Goal: Task Accomplishment & Management: Manage account settings

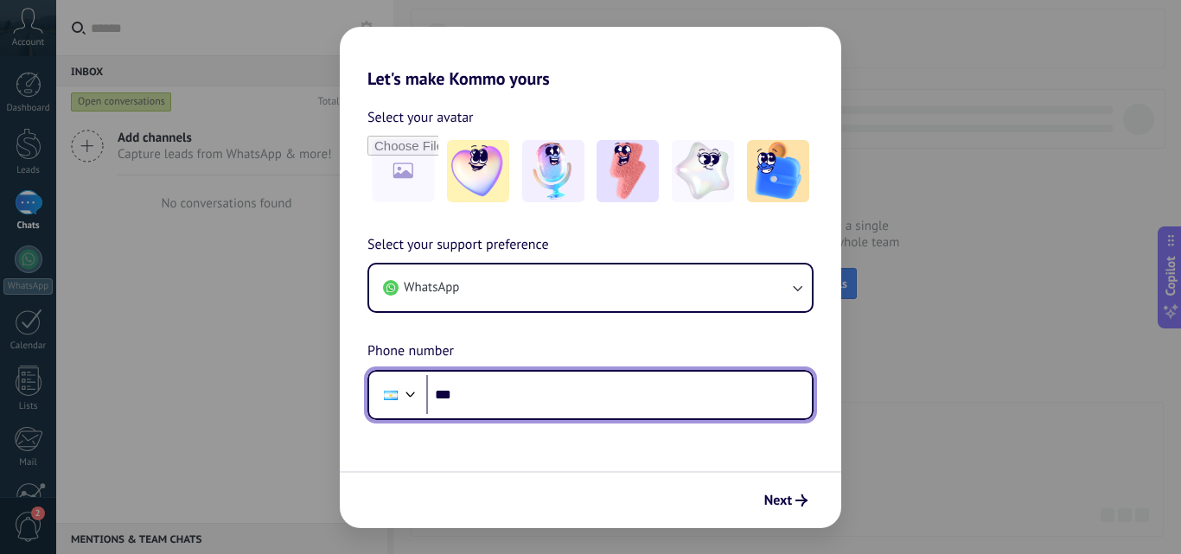
click at [497, 403] on input "***" at bounding box center [618, 395] width 385 height 40
type input "**********"
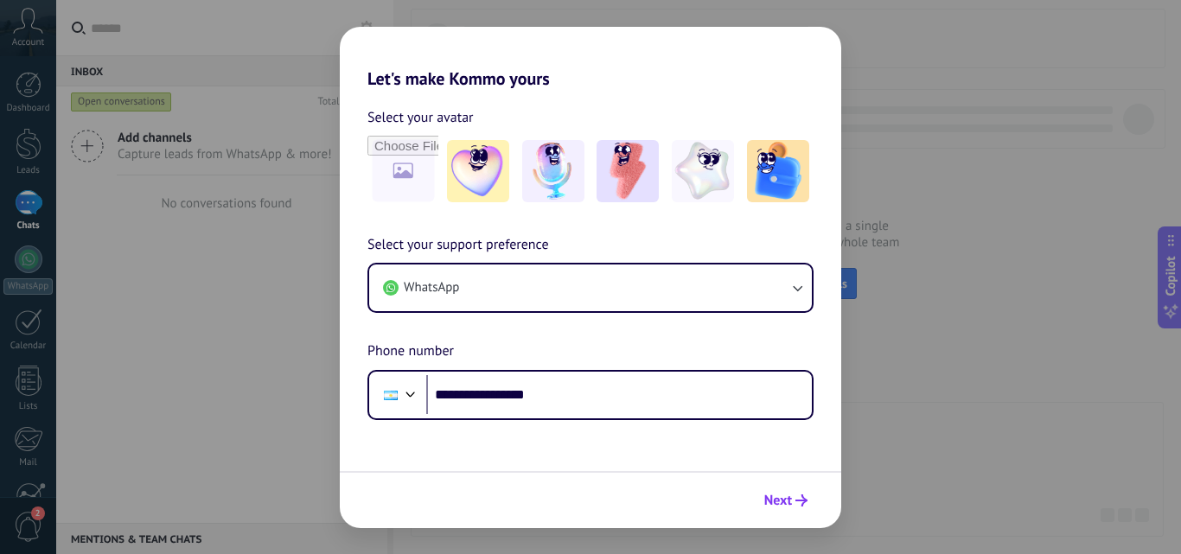
click at [781, 500] on span "Next" at bounding box center [778, 500] width 28 height 12
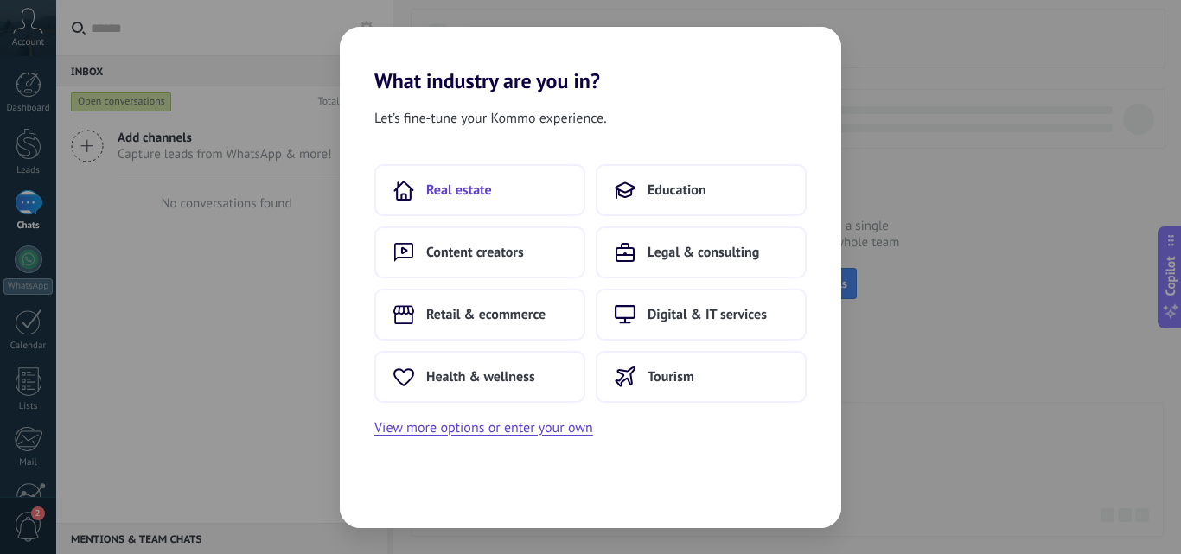
click at [456, 178] on button "Real estate" at bounding box center [479, 190] width 211 height 52
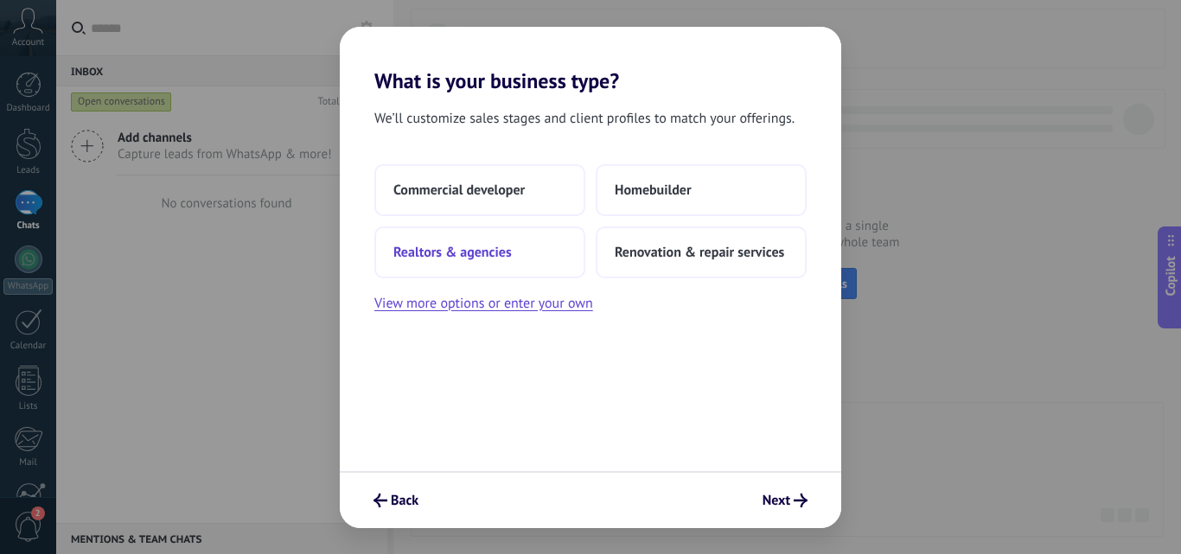
click at [514, 258] on button "Realtors & agencies" at bounding box center [479, 252] width 211 height 52
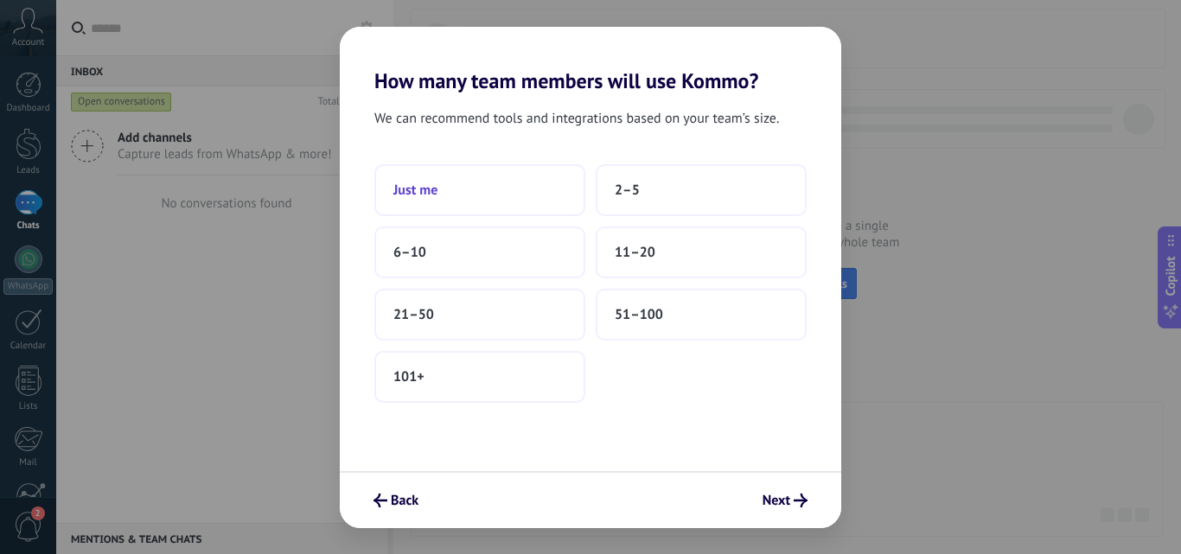
click at [487, 194] on button "Just me" at bounding box center [479, 190] width 211 height 52
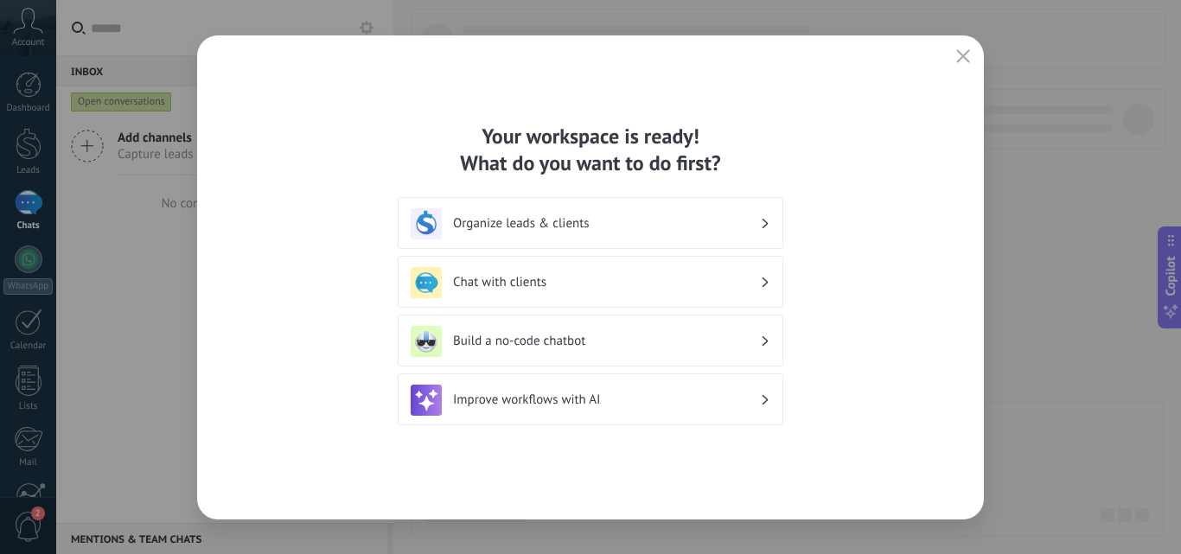
click at [758, 225] on h3 "Organize leads & clients" at bounding box center [606, 223] width 307 height 16
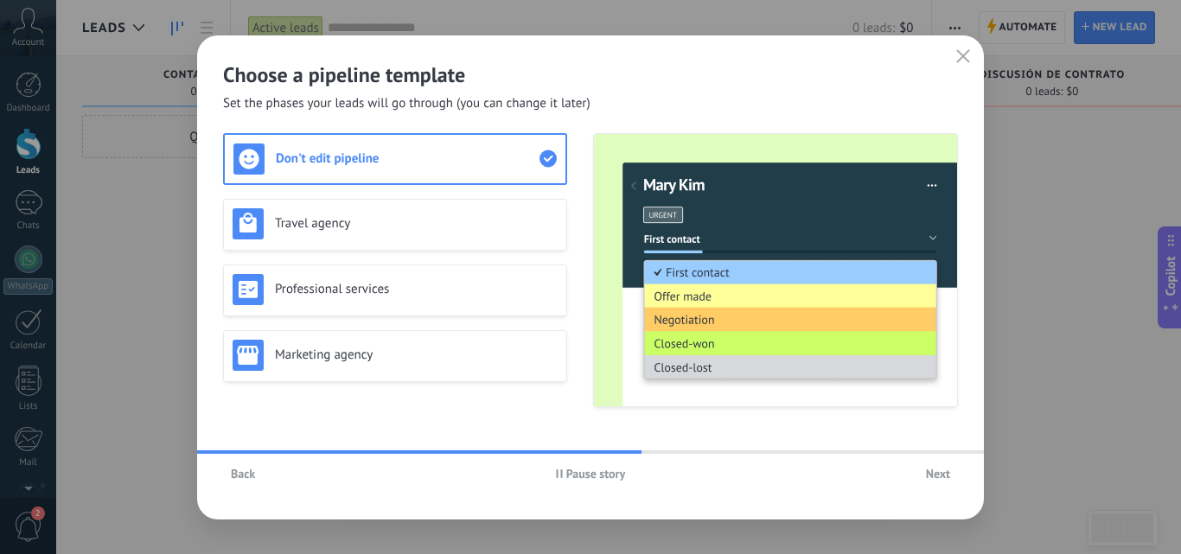
click at [955, 60] on button "button" at bounding box center [963, 57] width 22 height 24
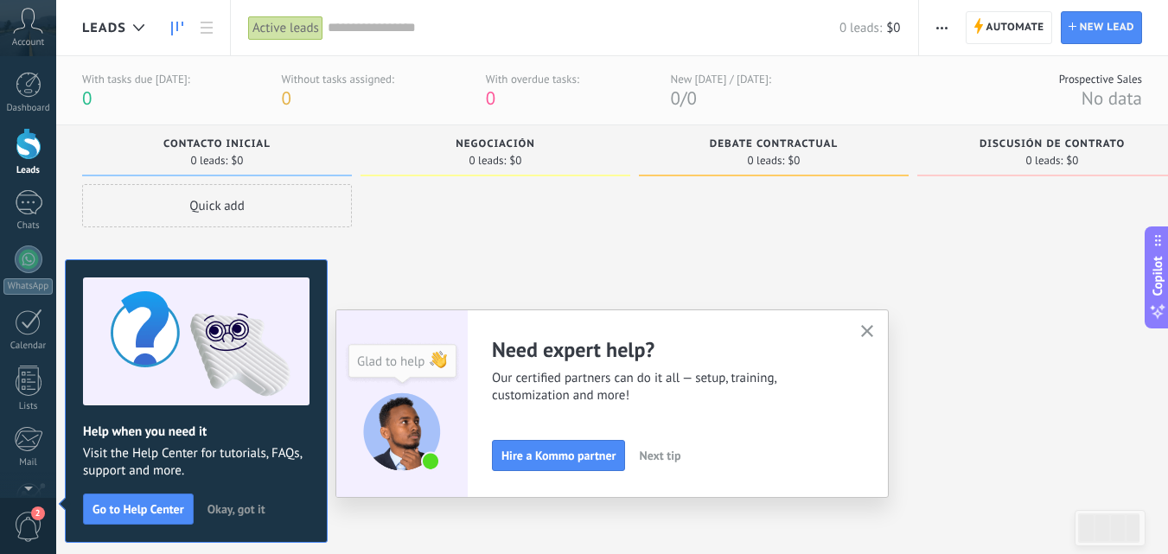
click at [20, 27] on icon at bounding box center [28, 21] width 30 height 26
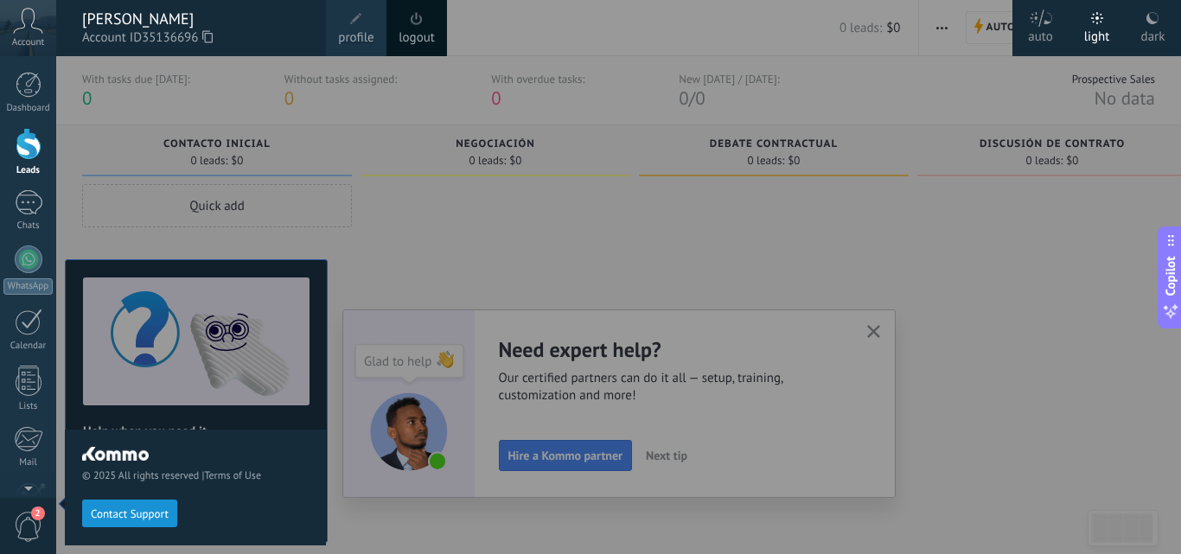
click at [547, 251] on div at bounding box center [646, 277] width 1181 height 554
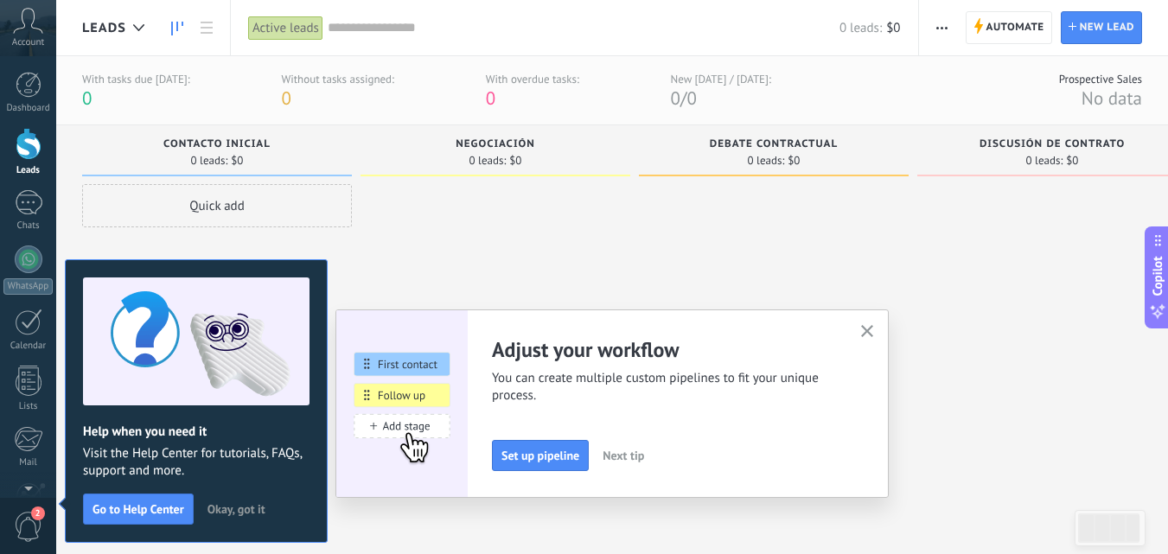
click at [28, 152] on div at bounding box center [29, 144] width 26 height 32
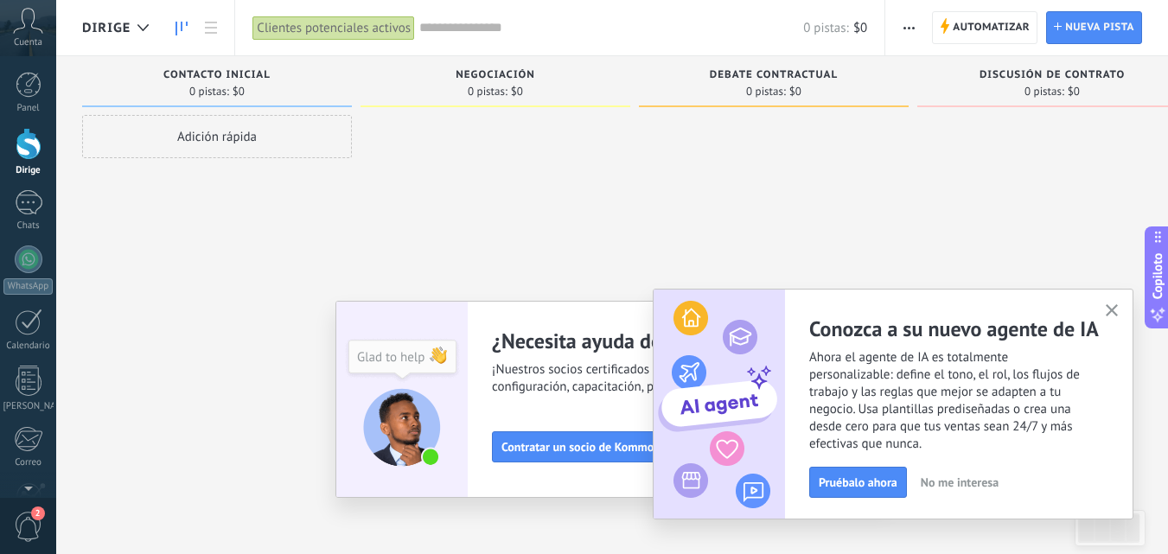
click at [1108, 307] on use "button" at bounding box center [1111, 310] width 13 height 13
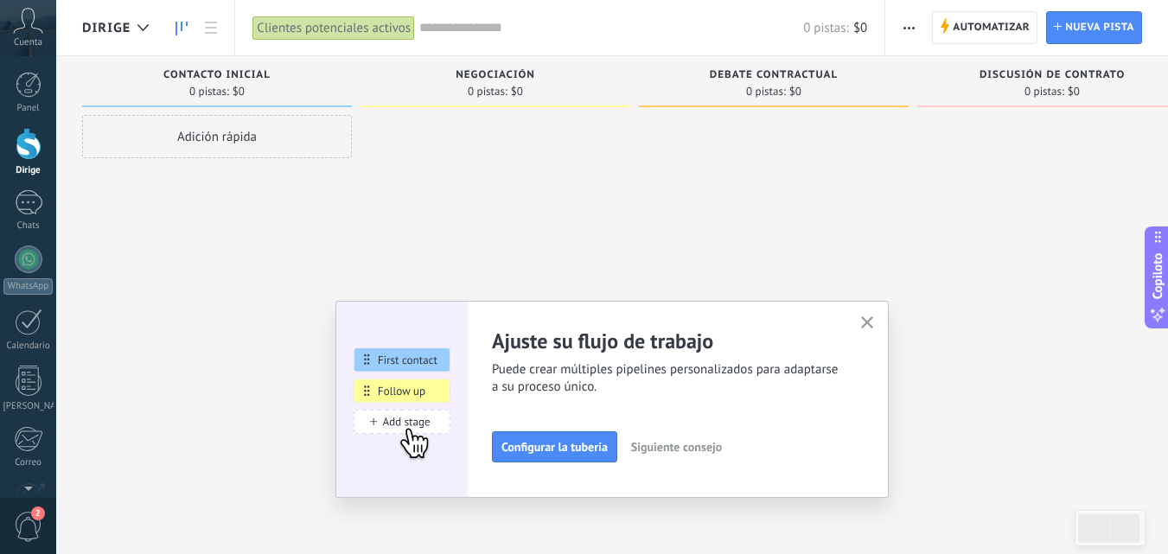
click at [874, 326] on icon "button" at bounding box center [867, 322] width 13 height 13
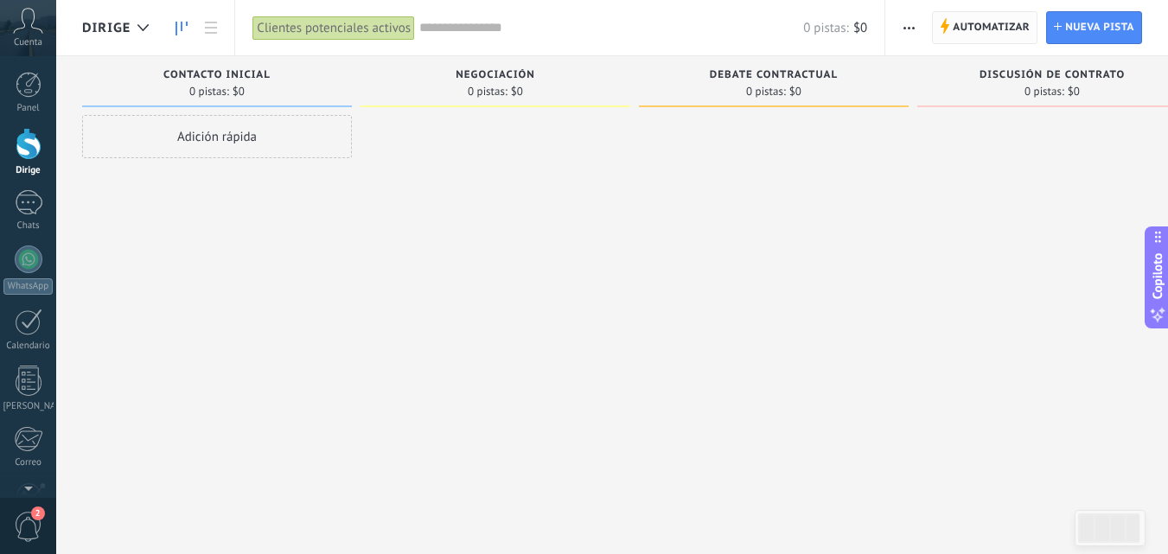
click at [984, 31] on font "Automatizar" at bounding box center [991, 27] width 77 height 13
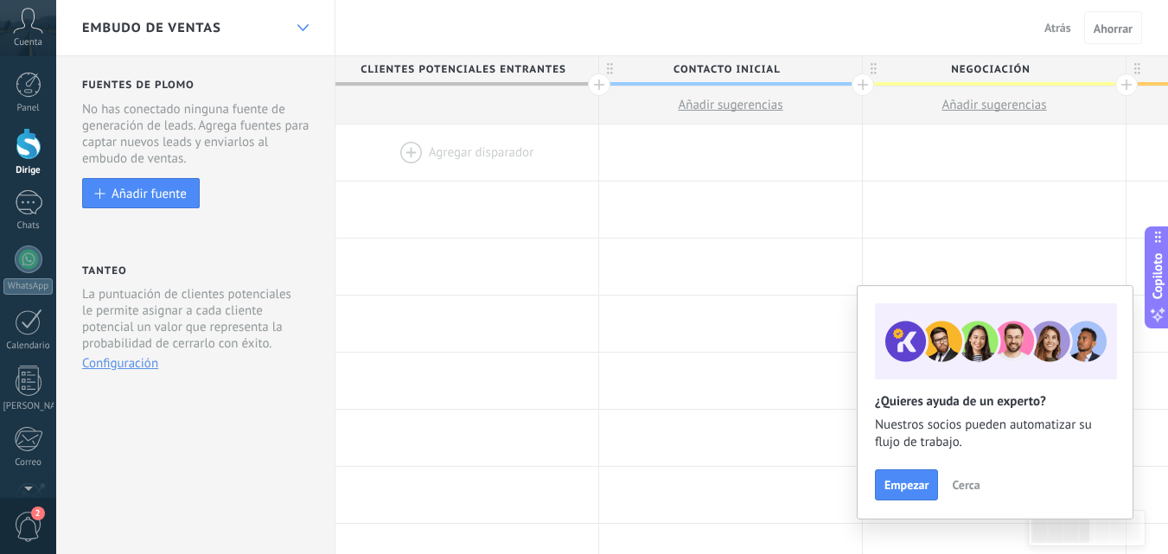
click at [298, 21] on div at bounding box center [302, 28] width 29 height 34
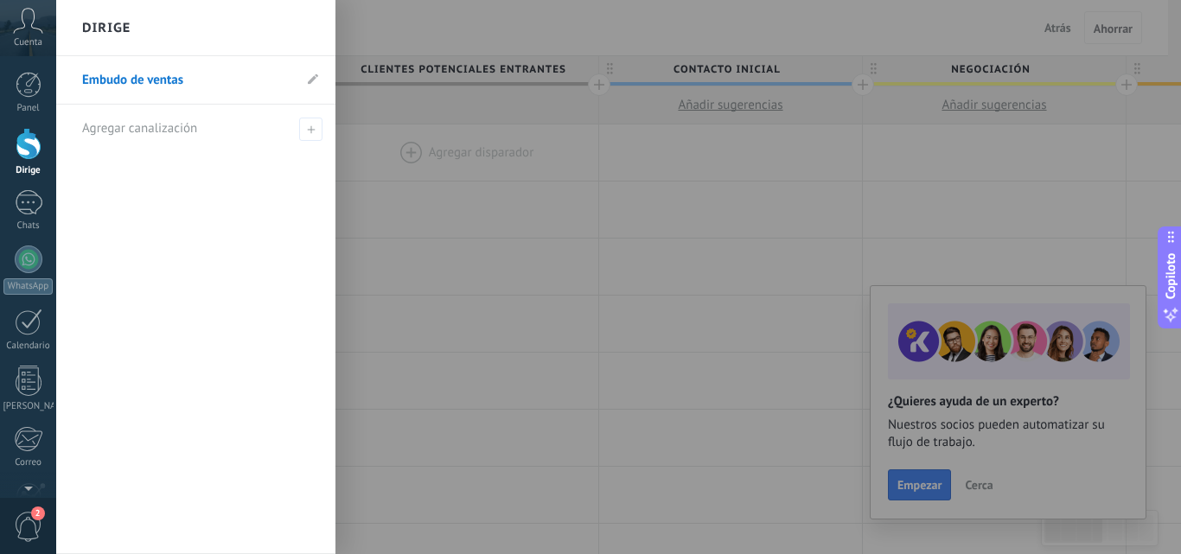
click at [307, 81] on li "Embudo de ventas" at bounding box center [195, 80] width 279 height 48
click at [163, 81] on font "Embudo de ventas" at bounding box center [132, 80] width 101 height 16
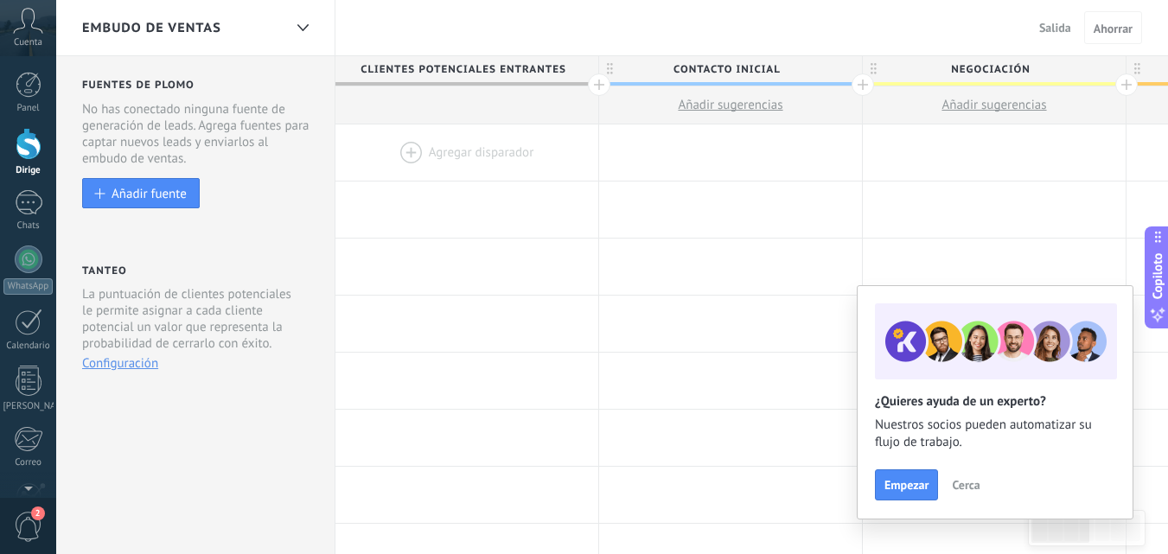
click at [285, 28] on div "Embudo de ventas" at bounding box center [195, 27] width 279 height 55
click at [203, 24] on font "Embudo de ventas" at bounding box center [151, 28] width 139 height 16
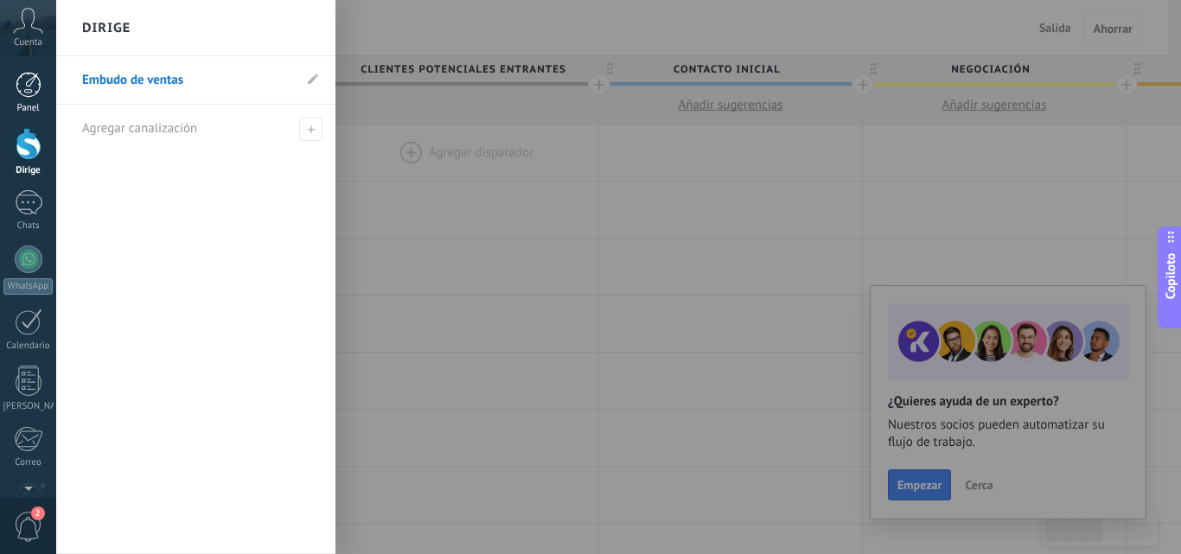
click at [42, 88] on link "Panel" at bounding box center [28, 93] width 56 height 42
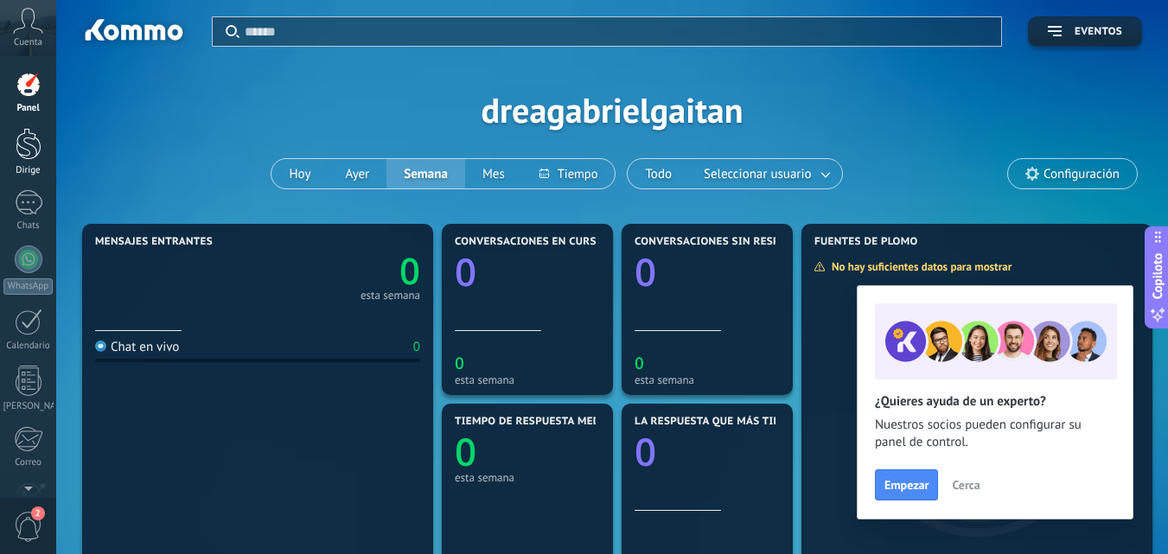
click at [35, 165] on font "Dirige" at bounding box center [28, 170] width 24 height 12
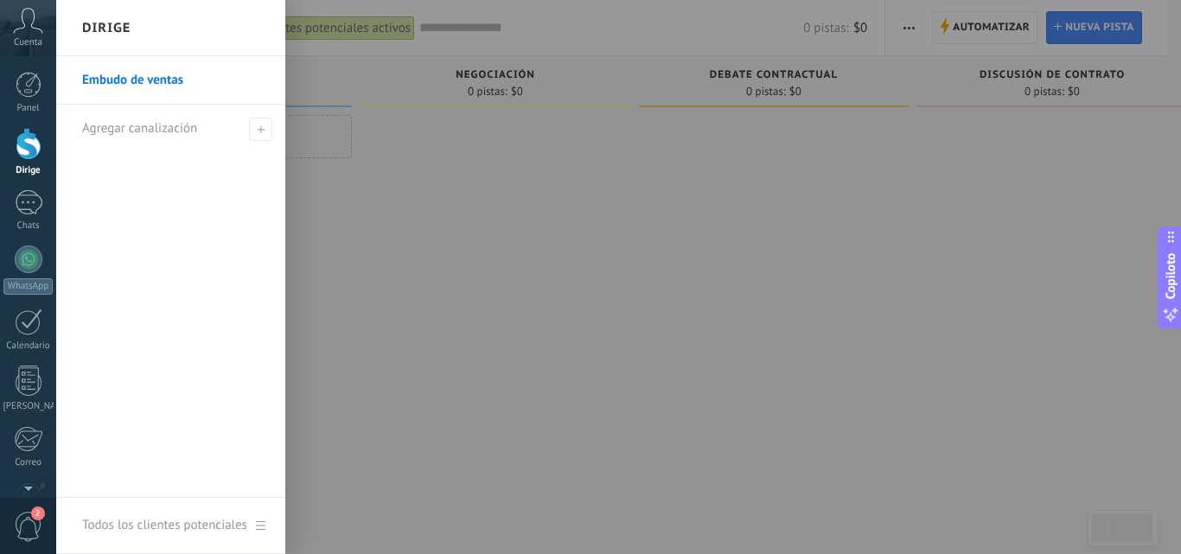
click at [134, 81] on font "Embudo de ventas" at bounding box center [132, 80] width 101 height 16
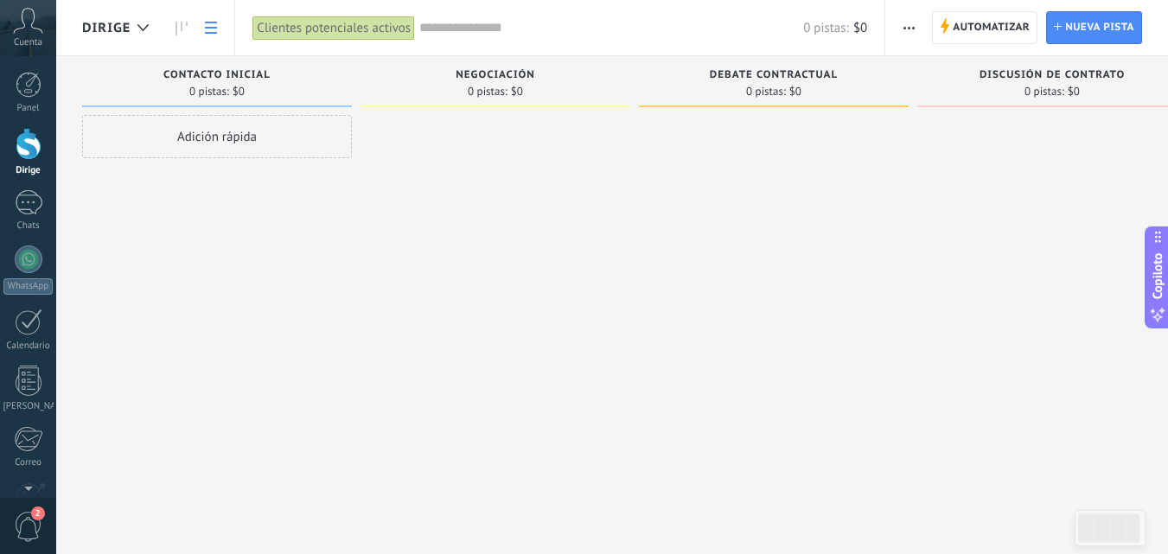
click at [213, 24] on icon at bounding box center [211, 28] width 12 height 12
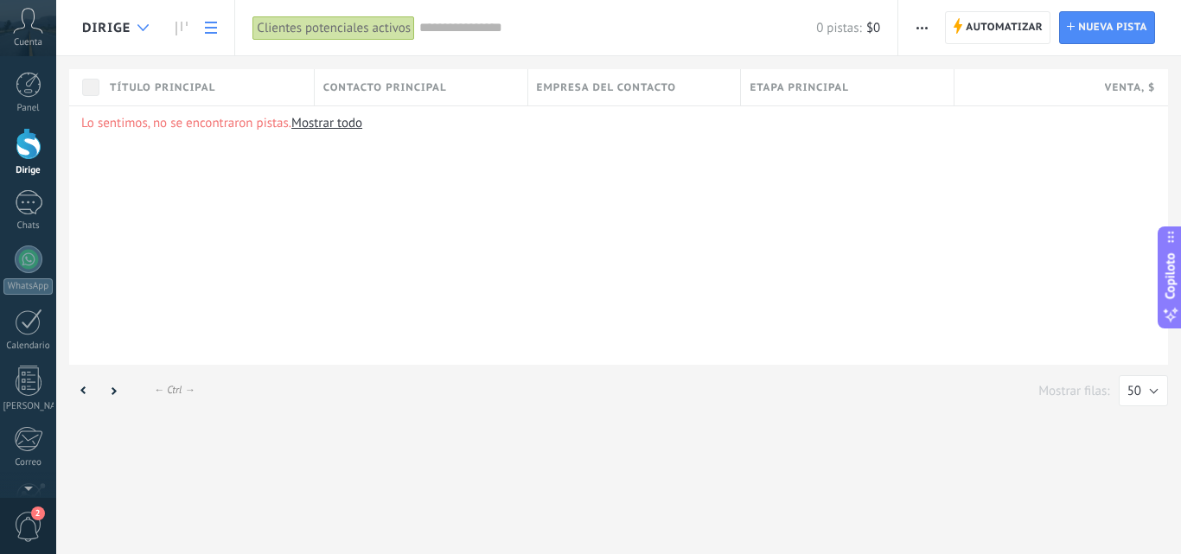
click at [137, 29] on icon at bounding box center [142, 27] width 11 height 7
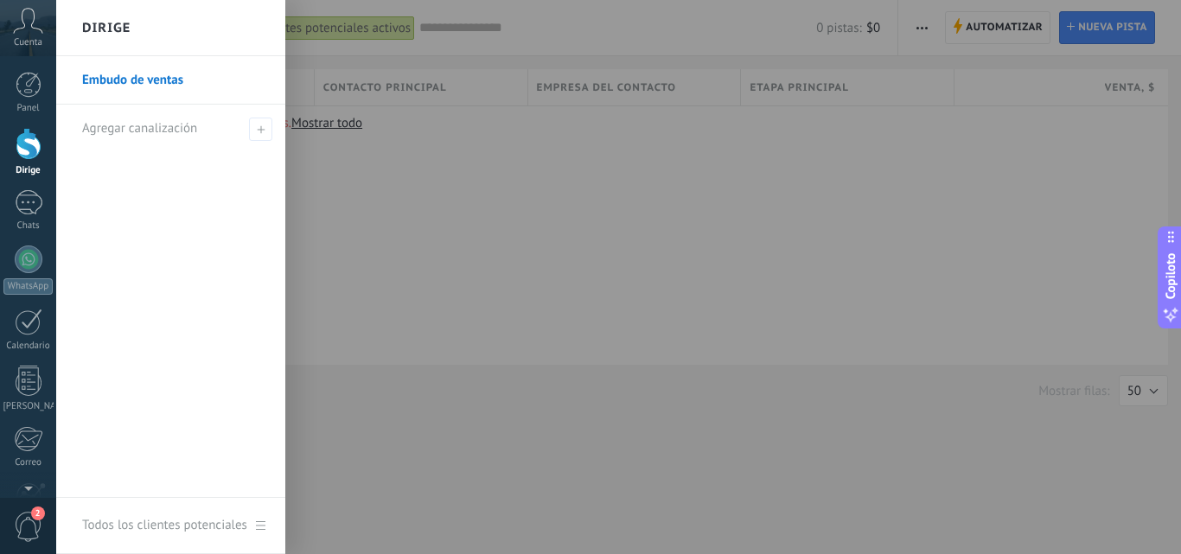
click at [142, 74] on font "Embudo de ventas" at bounding box center [132, 80] width 101 height 16
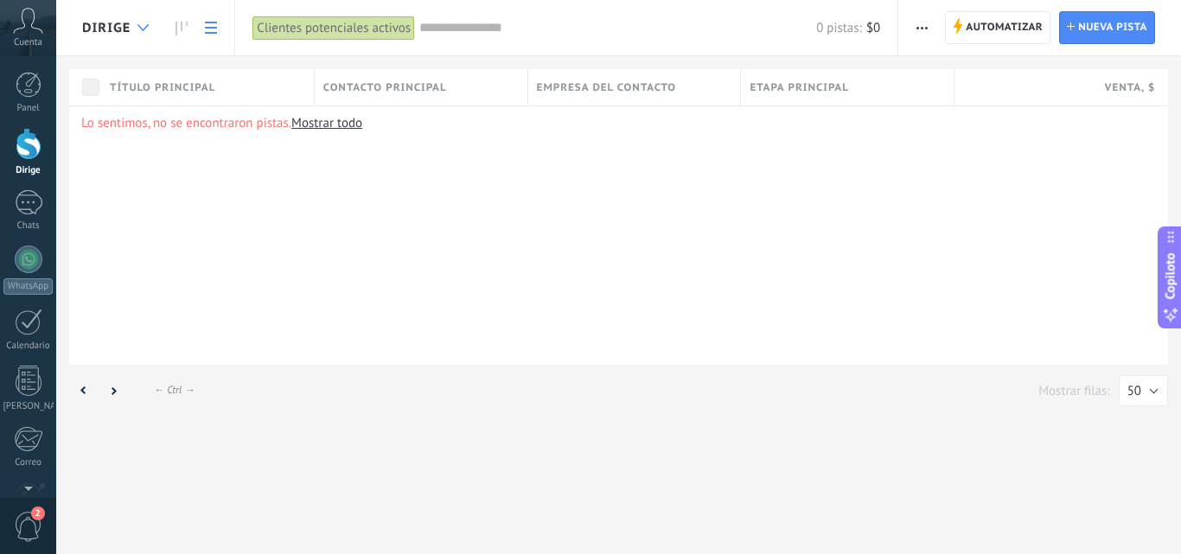
click at [143, 31] on div at bounding box center [143, 28] width 29 height 34
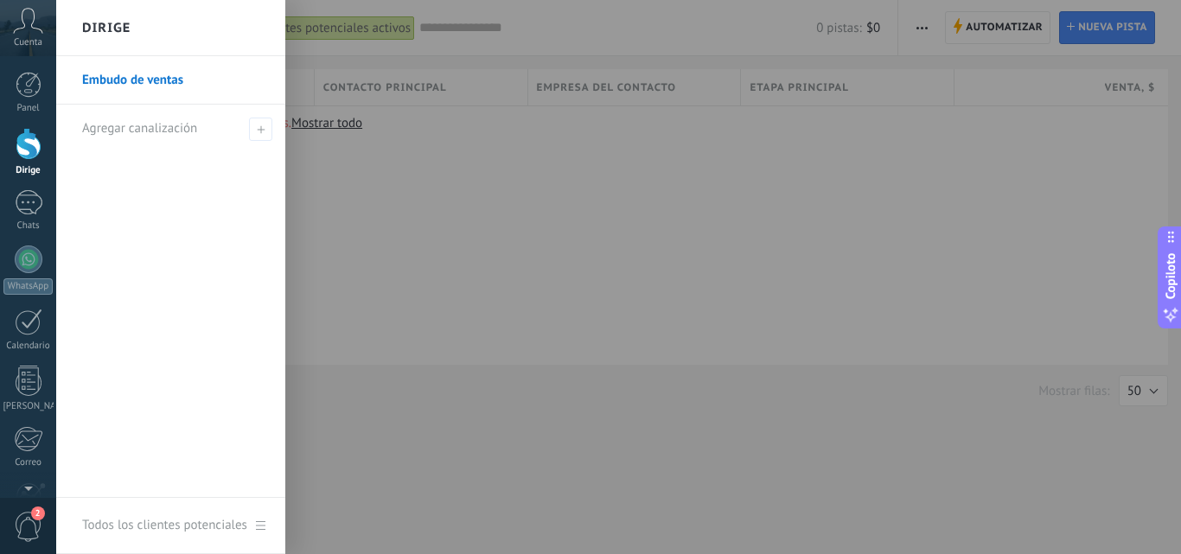
click at [137, 72] on font "Embudo de ventas" at bounding box center [132, 80] width 101 height 16
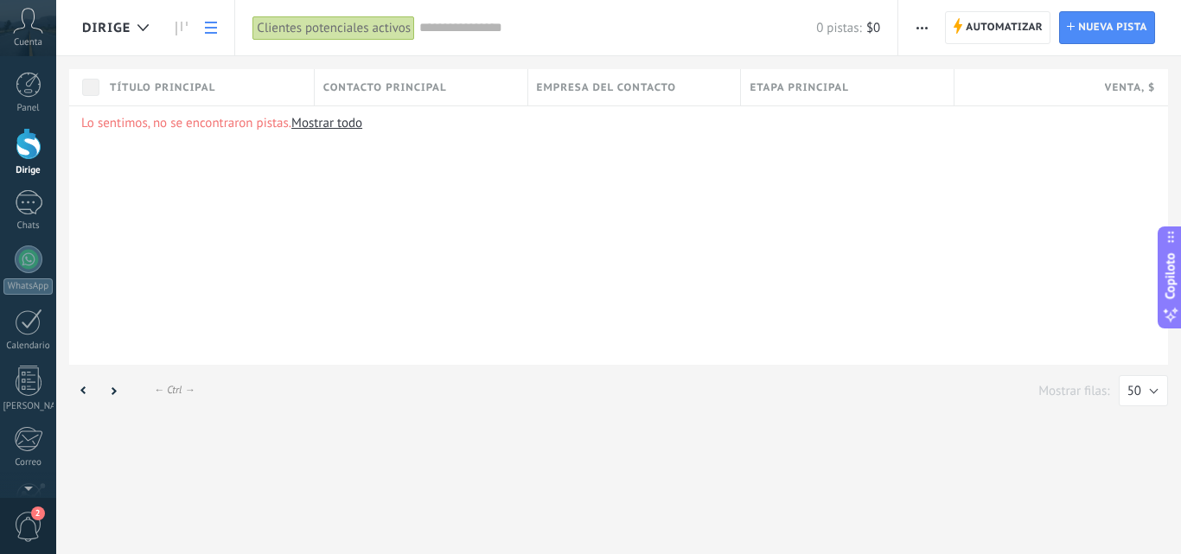
click at [212, 30] on icon at bounding box center [211, 28] width 12 height 12
click at [29, 146] on div at bounding box center [29, 144] width 26 height 32
click at [27, 46] on font "Cuenta" at bounding box center [28, 42] width 29 height 12
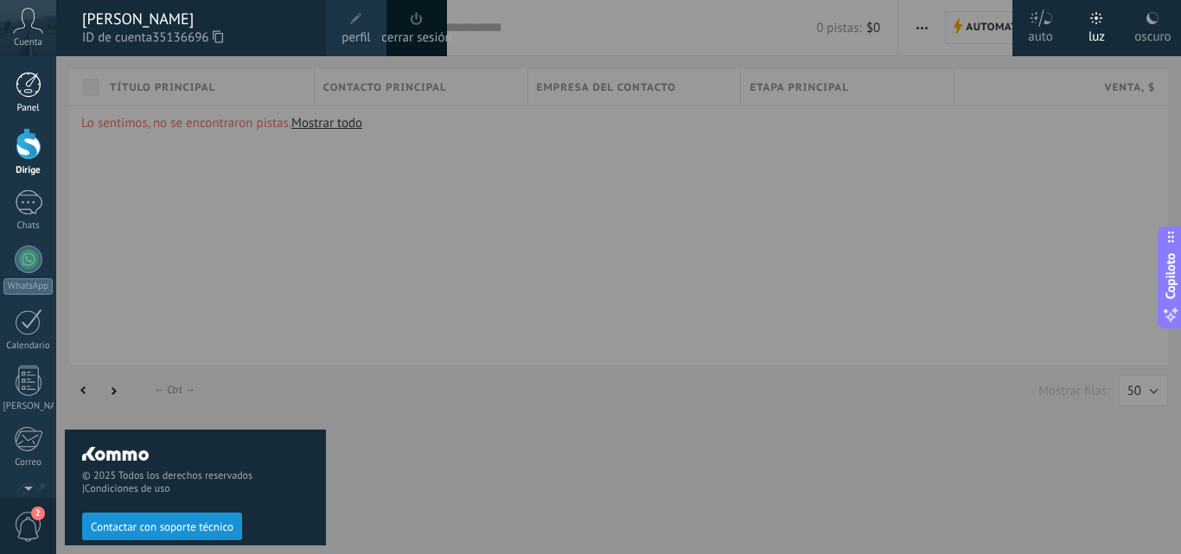
click at [29, 90] on div at bounding box center [29, 85] width 26 height 26
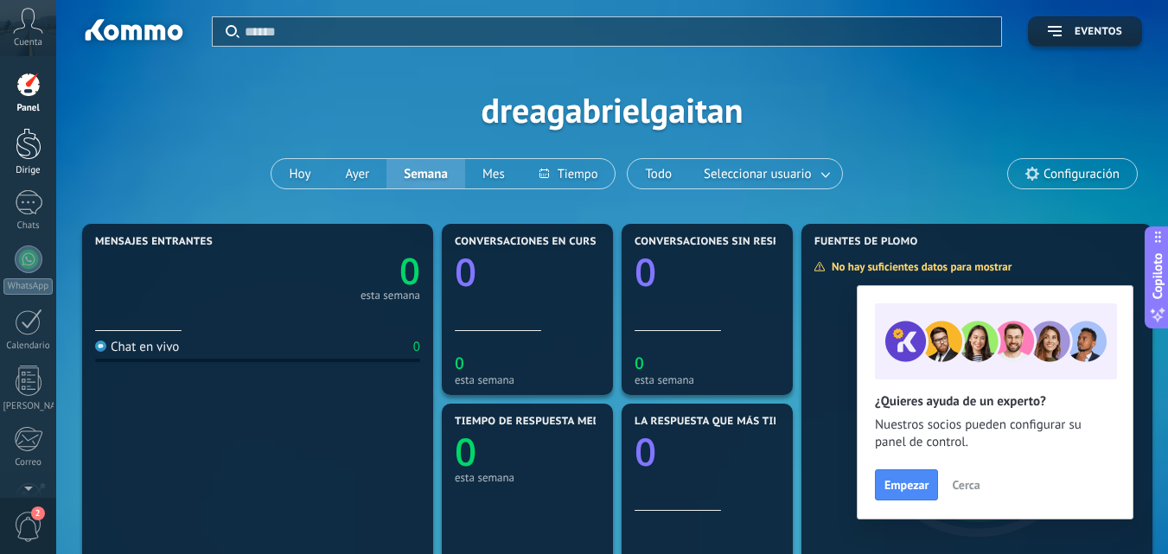
click at [30, 150] on div at bounding box center [29, 144] width 26 height 32
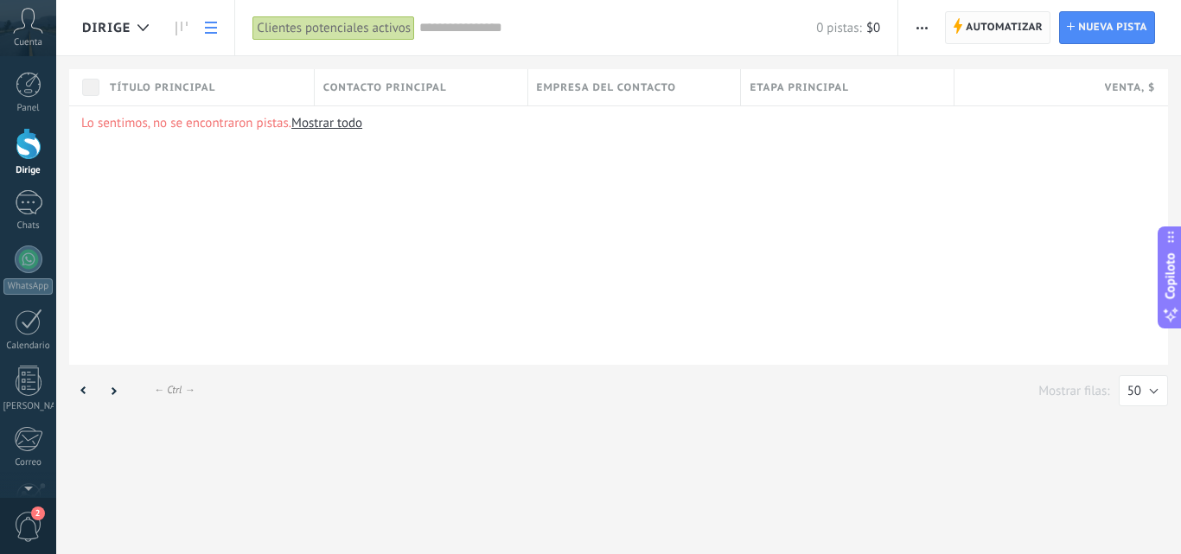
click at [1001, 26] on font "Automatizar" at bounding box center [1003, 27] width 77 height 13
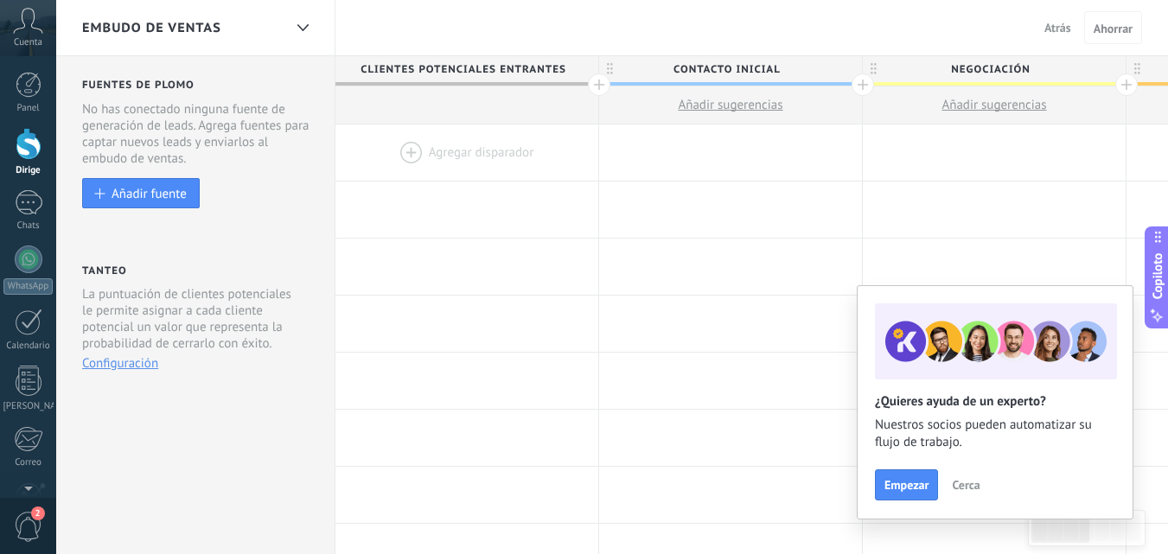
click at [565, 71] on font "Clientes potenciales entrantes" at bounding box center [463, 69] width 206 height 13
drag, startPoint x: 548, startPoint y: 66, endPoint x: 539, endPoint y: 100, distance: 35.6
drag, startPoint x: 539, startPoint y: 100, endPoint x: 263, endPoint y: 31, distance: 285.1
click at [263, 31] on div "Embudo de ventas" at bounding box center [182, 27] width 201 height 55
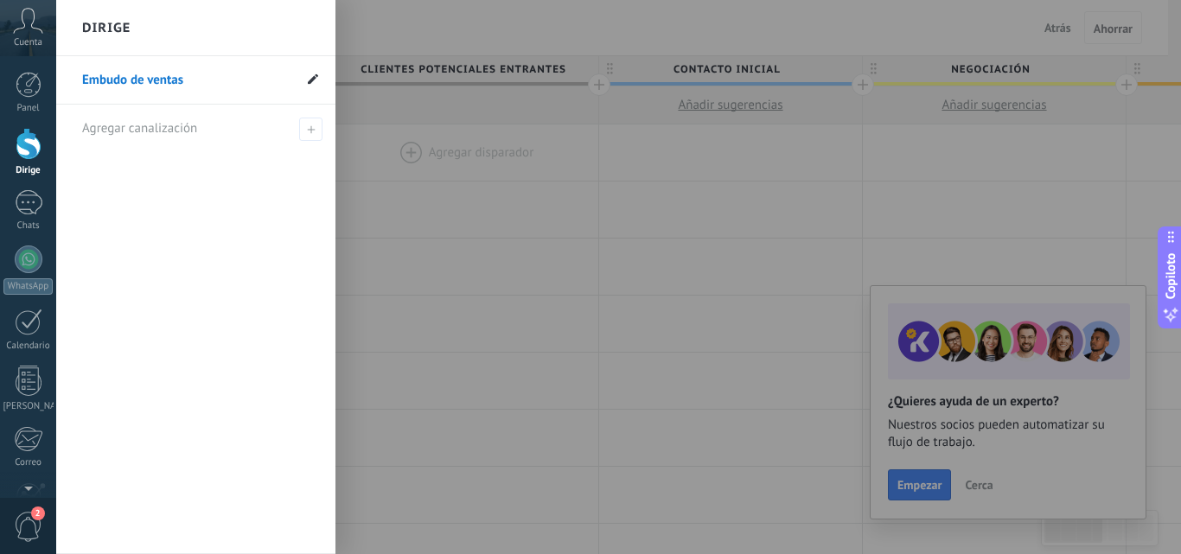
click at [309, 80] on icon at bounding box center [313, 78] width 10 height 10
click at [105, 186] on div "**********" at bounding box center [195, 305] width 279 height 498
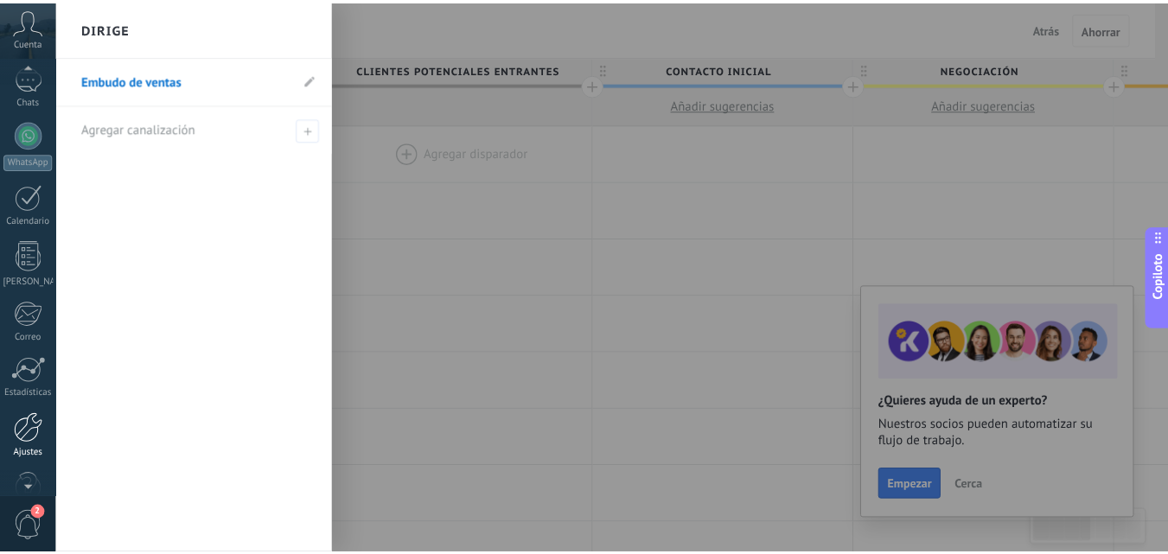
scroll to position [173, 0]
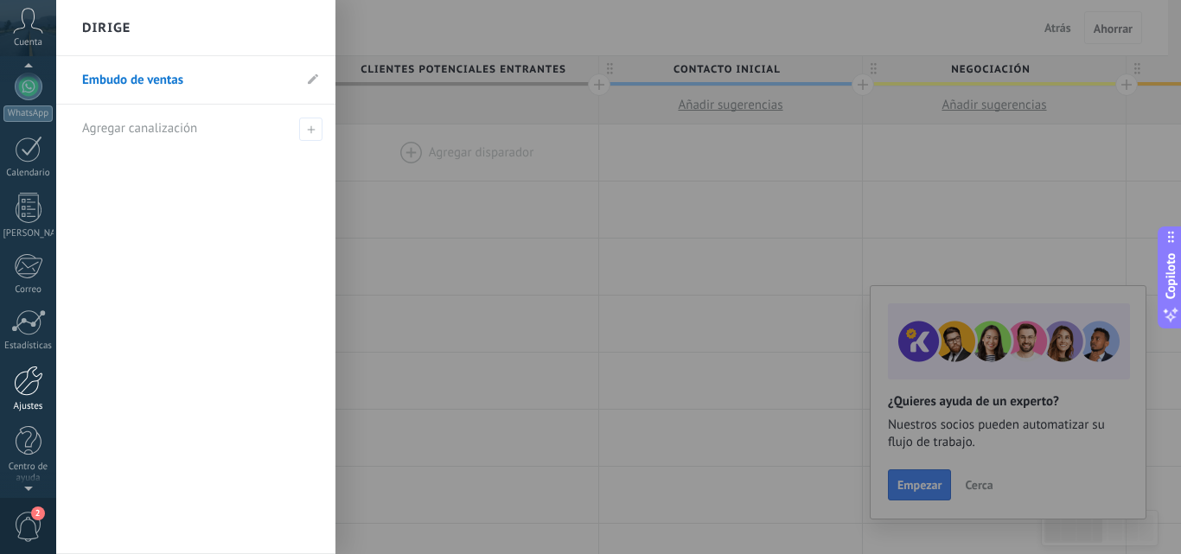
click at [25, 392] on div at bounding box center [28, 381] width 29 height 30
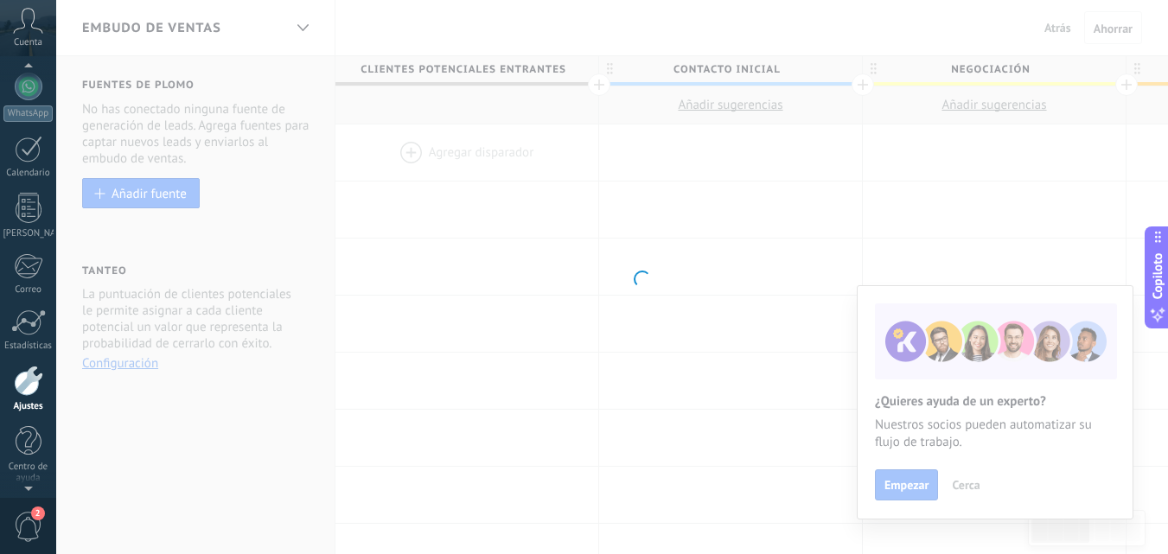
scroll to position [176, 0]
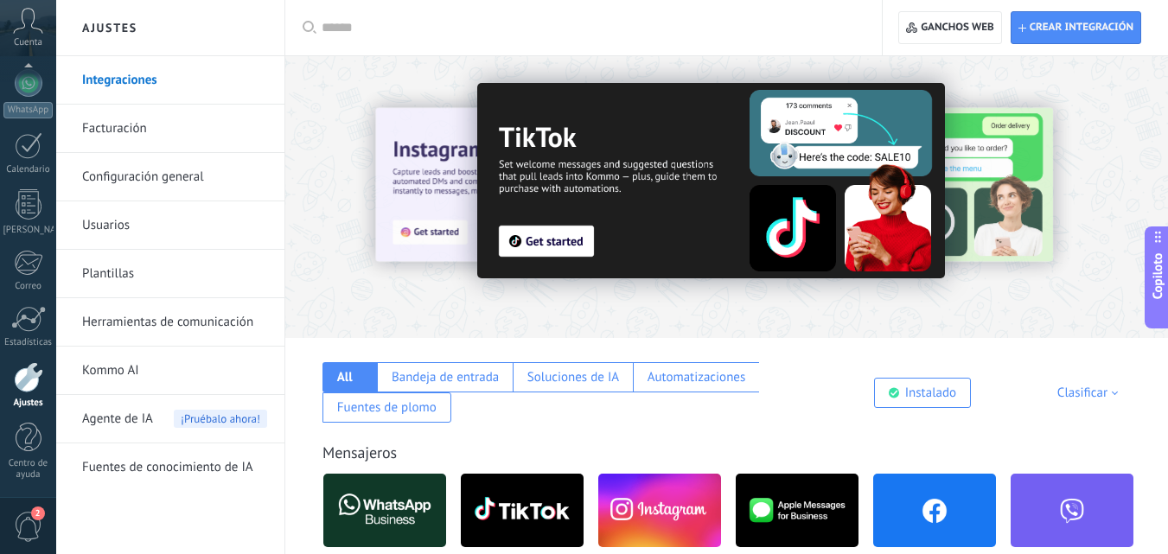
click at [392, 69] on div at bounding box center [726, 192] width 882 height 248
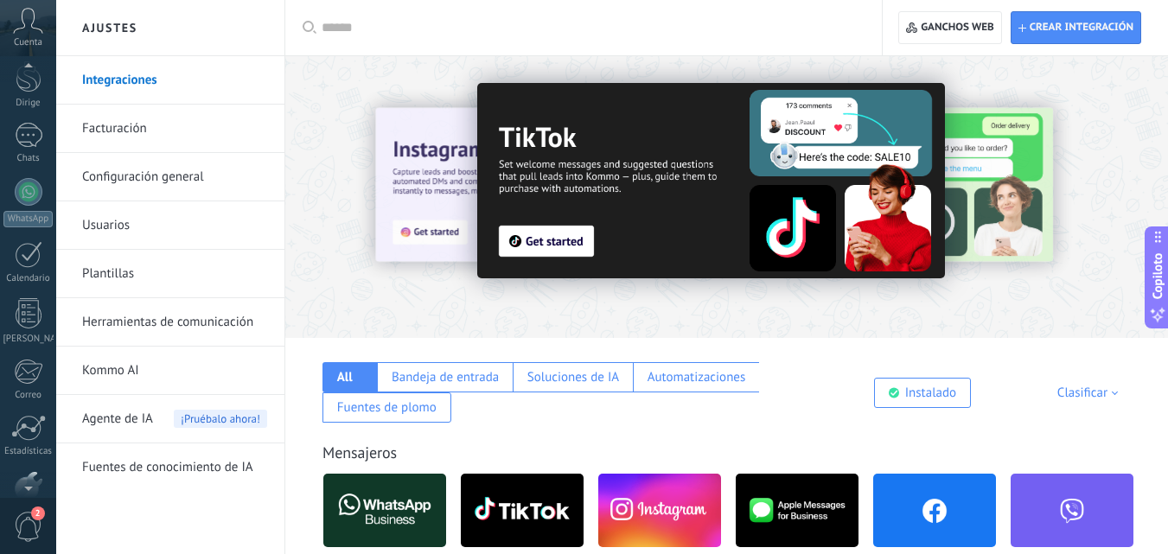
scroll to position [49, 0]
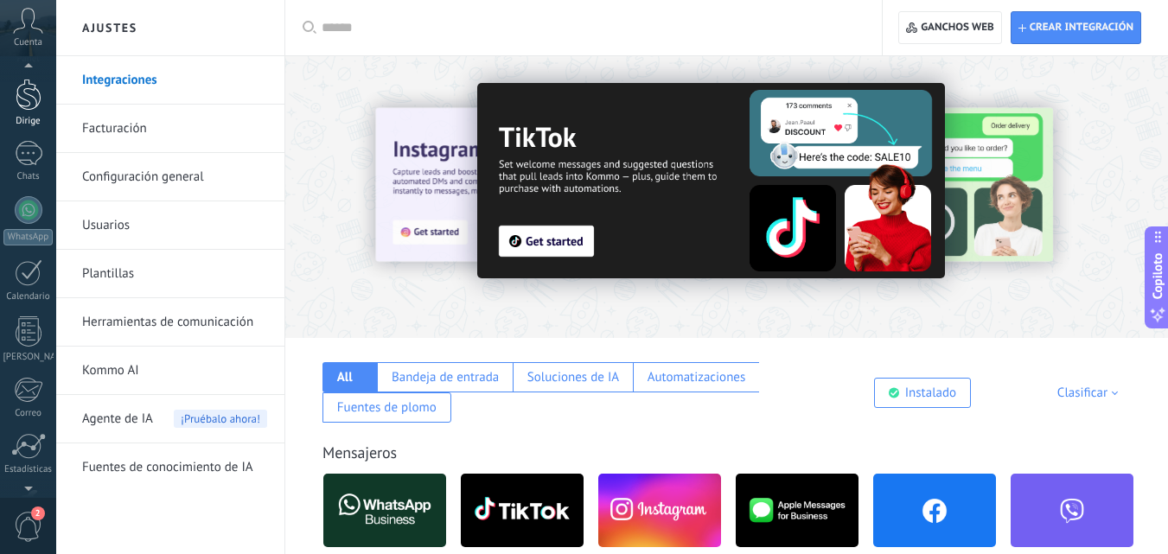
click at [30, 107] on div at bounding box center [29, 95] width 26 height 32
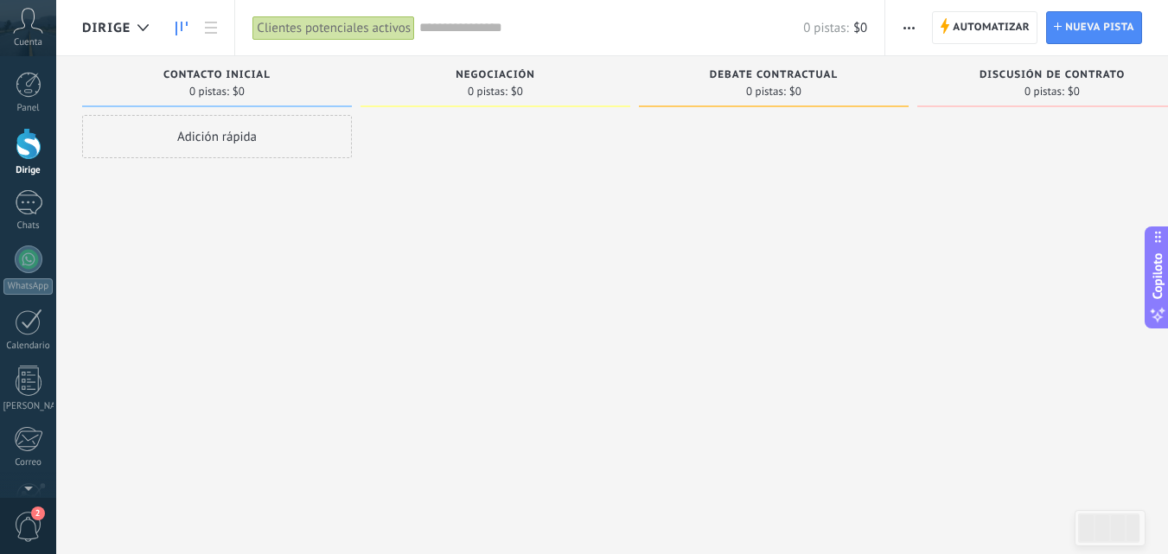
click at [904, 27] on use "button" at bounding box center [908, 28] width 11 height 3
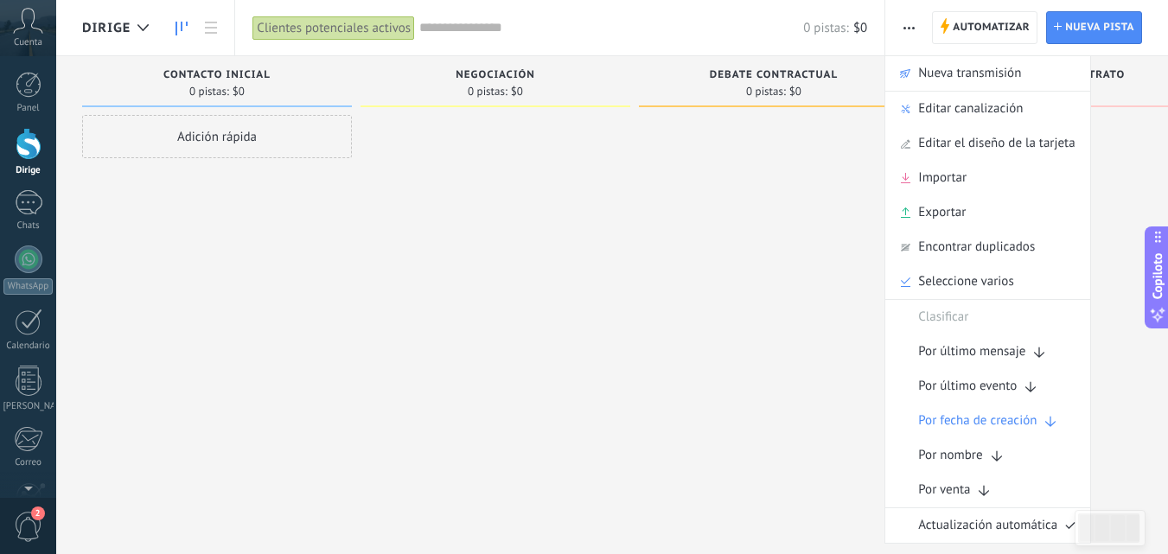
click at [907, 27] on icon "button" at bounding box center [908, 28] width 11 height 3
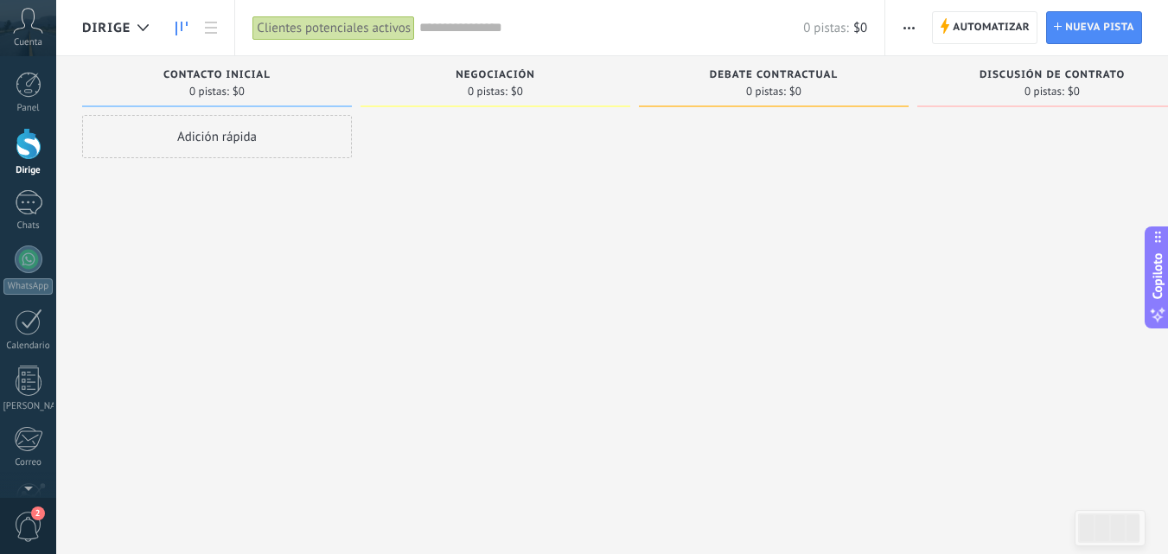
click at [904, 29] on use "button" at bounding box center [908, 28] width 11 height 3
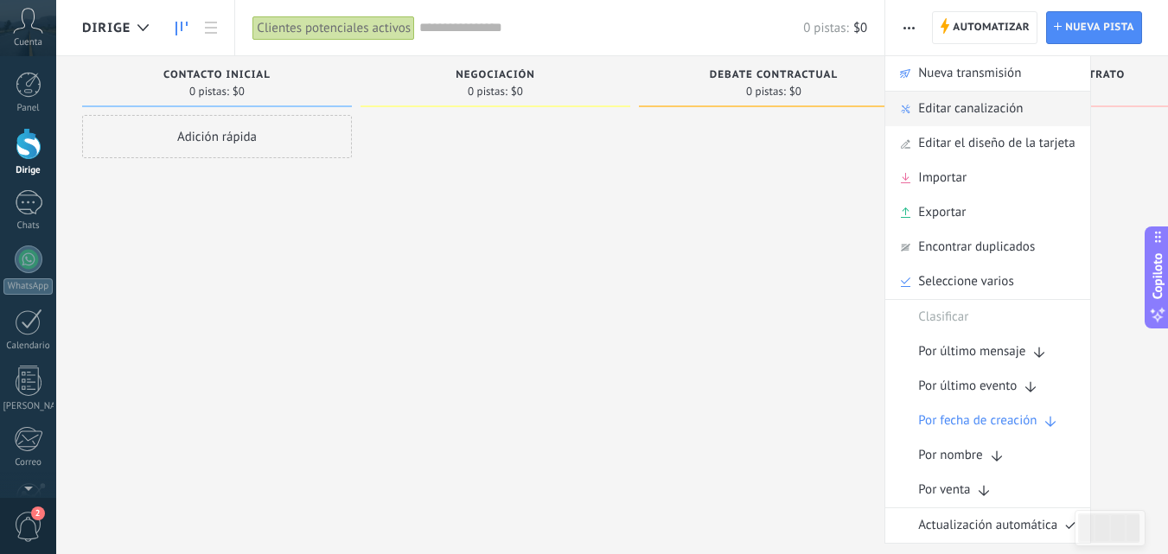
click at [954, 110] on font "Editar canalización" at bounding box center [970, 108] width 105 height 16
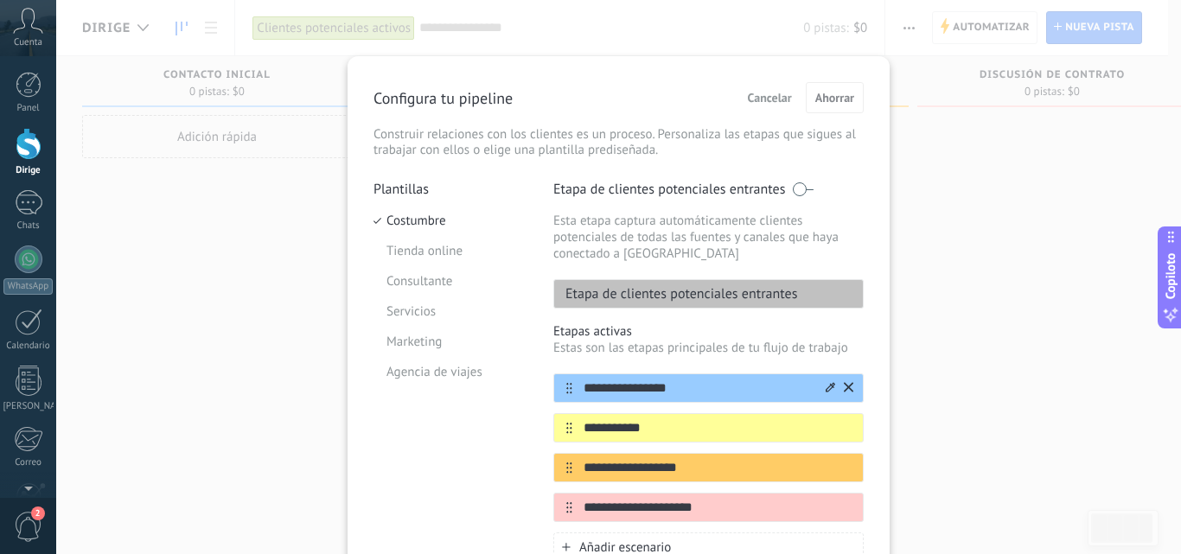
click at [825, 389] on icon at bounding box center [830, 387] width 10 height 10
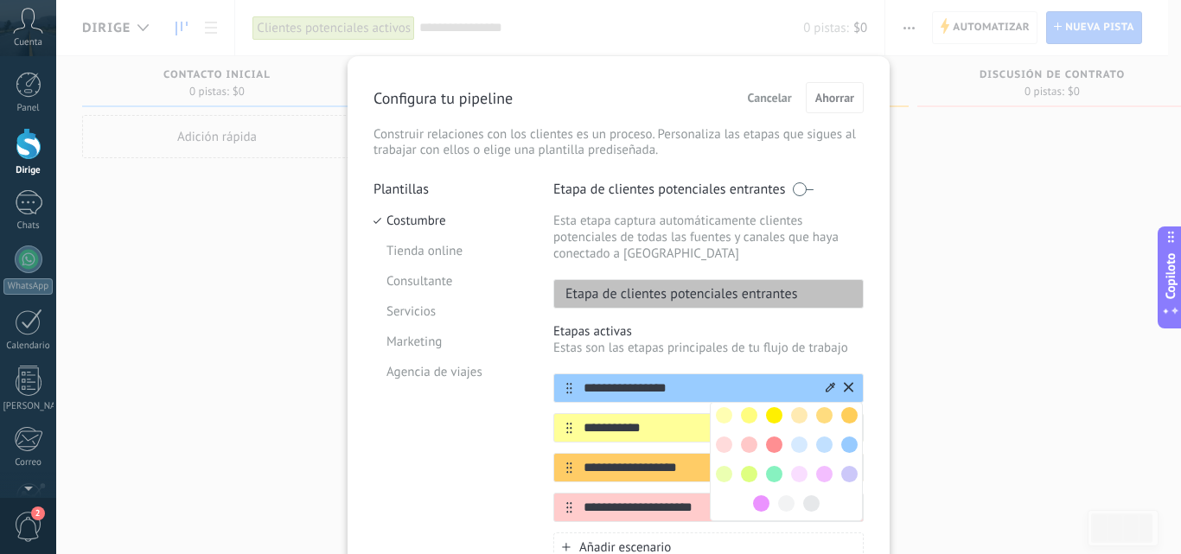
click at [748, 379] on input "**********" at bounding box center [697, 388] width 251 height 18
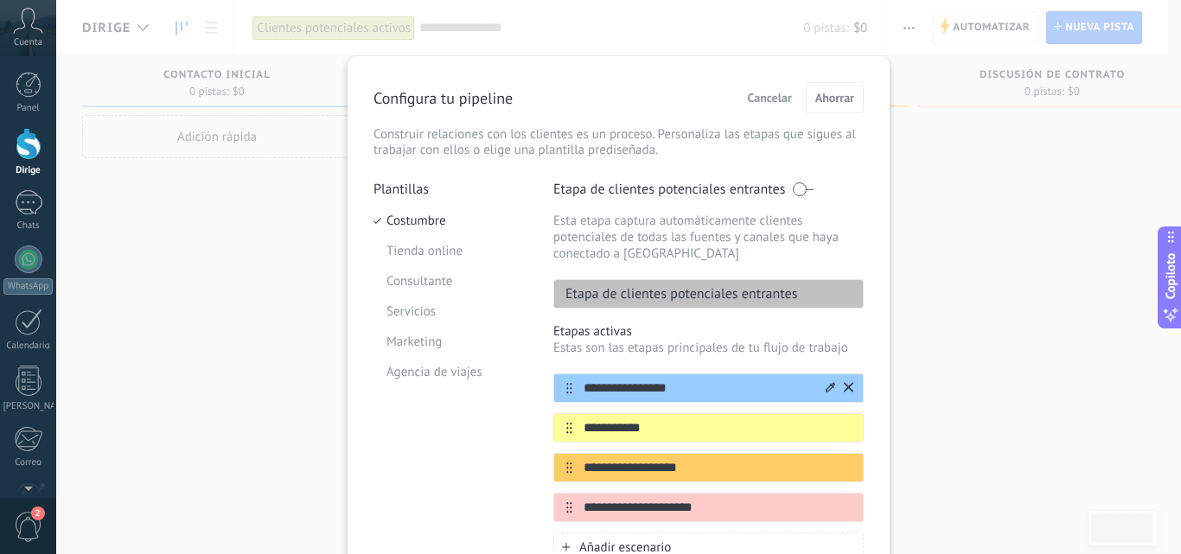
drag, startPoint x: 676, startPoint y: 387, endPoint x: 577, endPoint y: 380, distance: 98.8
click at [577, 380] on input "**********" at bounding box center [697, 388] width 251 height 18
type input "**********"
click at [826, 388] on icon at bounding box center [830, 387] width 10 height 10
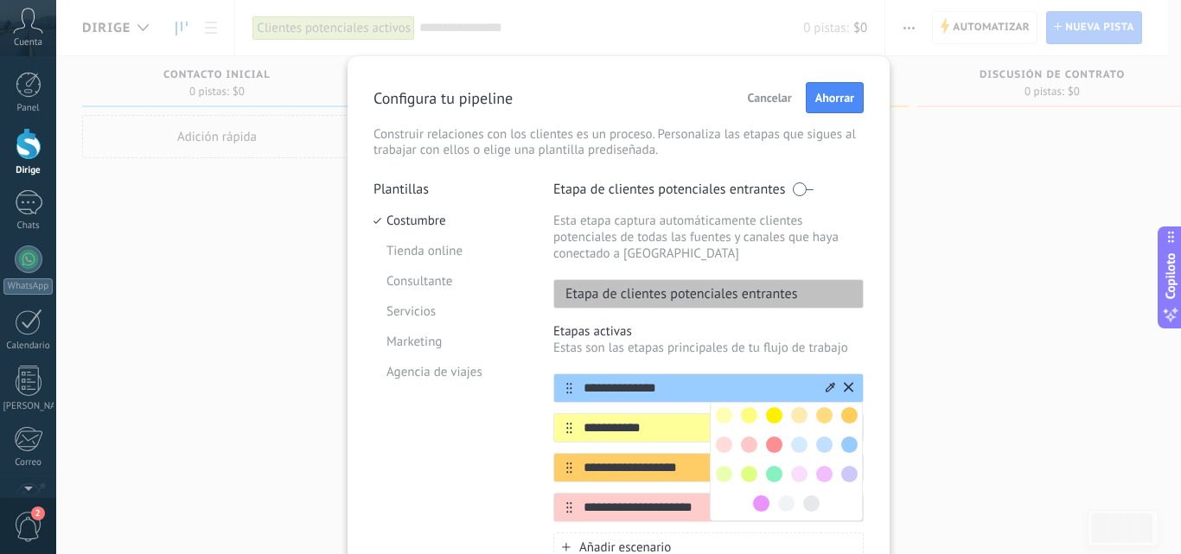
click at [795, 444] on span at bounding box center [799, 444] width 16 height 16
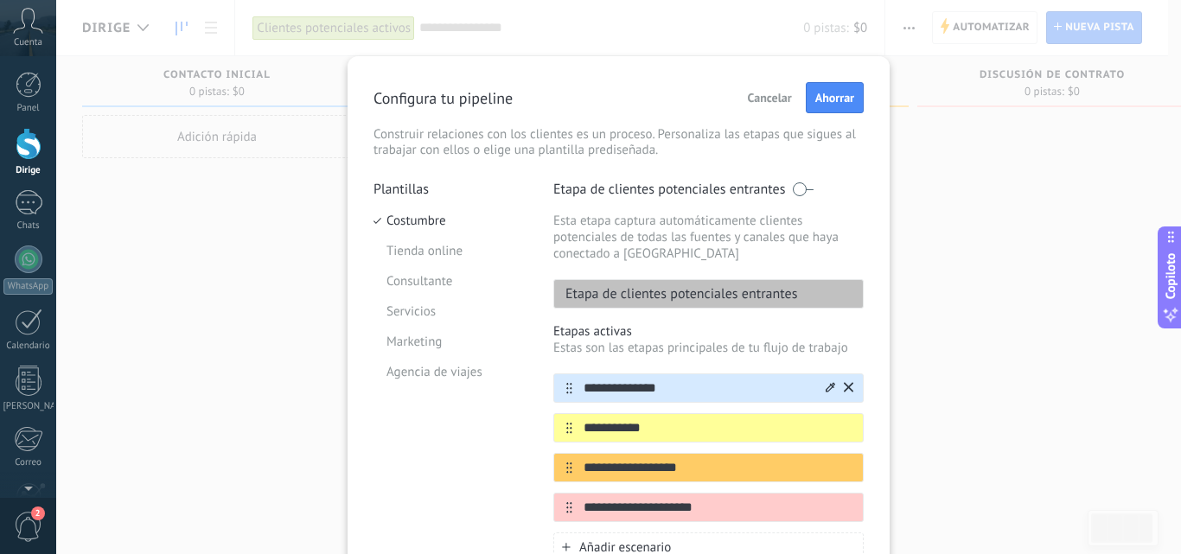
drag, startPoint x: 667, startPoint y: 424, endPoint x: 546, endPoint y: 422, distance: 121.0
click at [546, 422] on div "**********" at bounding box center [618, 440] width 490 height 518
type input "**********"
click at [825, 426] on icon at bounding box center [830, 427] width 10 height 10
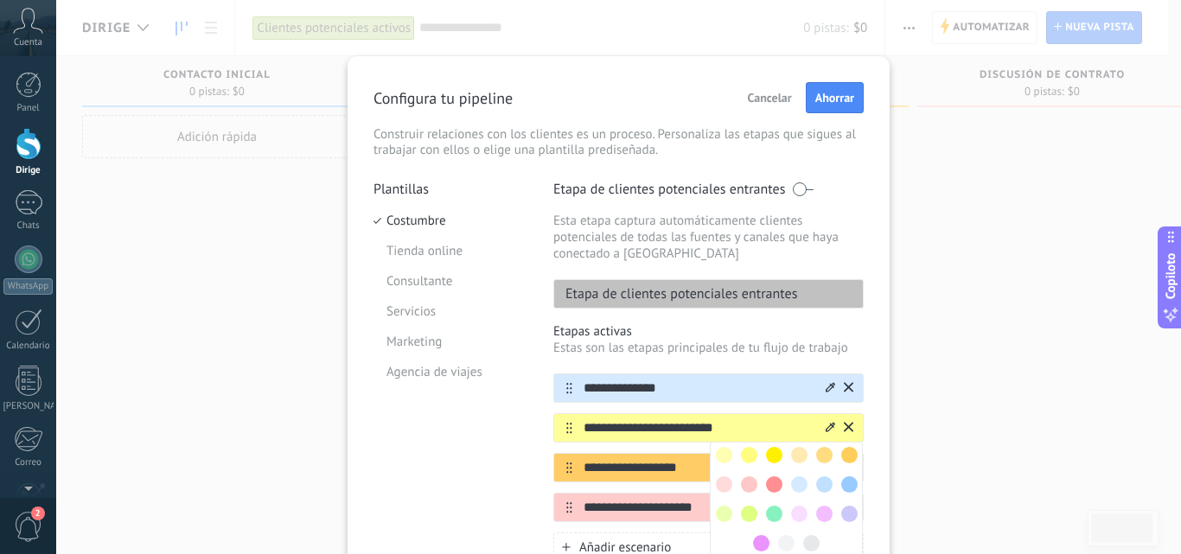
click at [716, 479] on span at bounding box center [724, 484] width 16 height 16
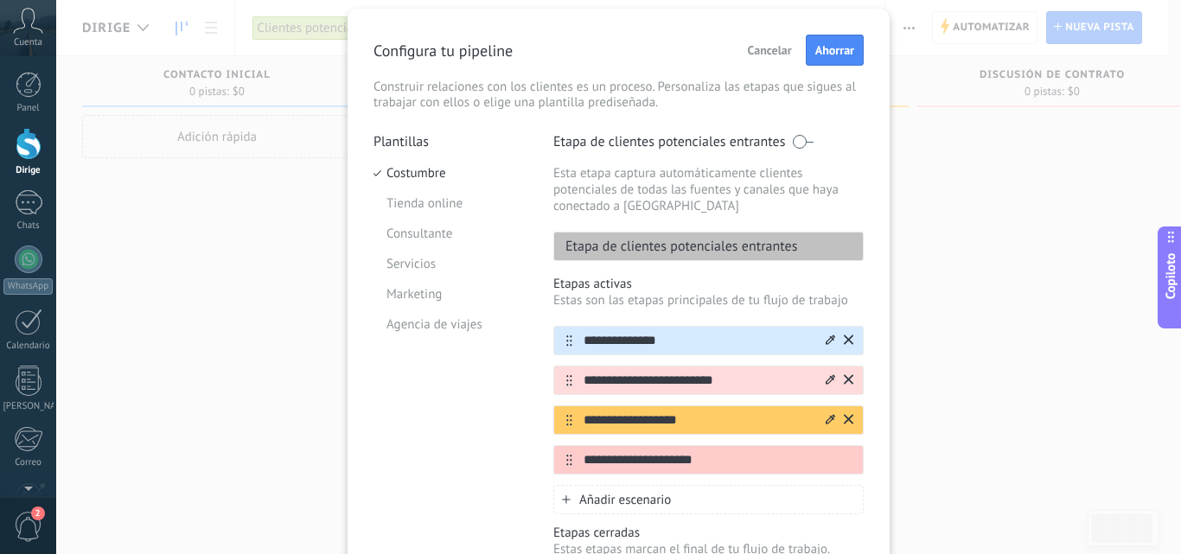
scroll to position [86, 0]
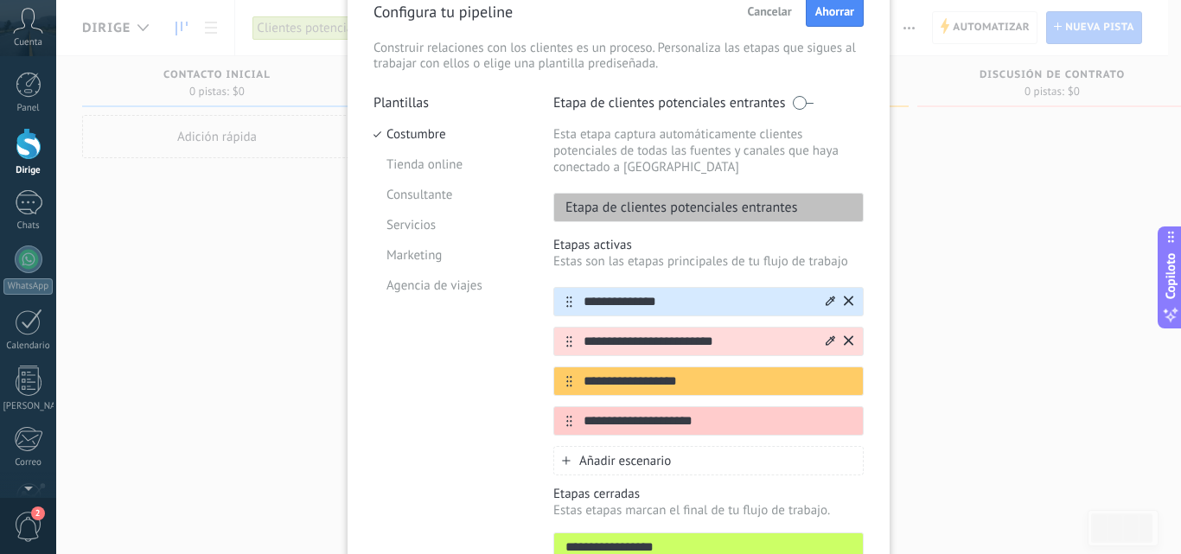
drag, startPoint x: 702, startPoint y: 379, endPoint x: 577, endPoint y: 403, distance: 126.8
click at [577, 403] on div "**********" at bounding box center [708, 361] width 310 height 149
type input "**********"
click at [830, 380] on icon at bounding box center [830, 380] width 10 height 10
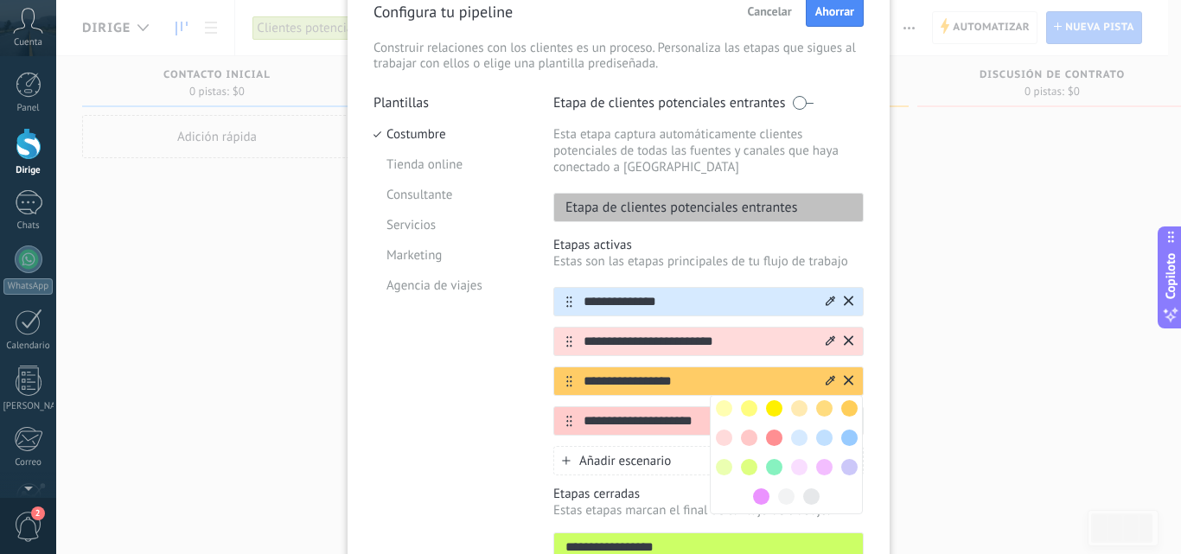
click at [745, 463] on span at bounding box center [749, 467] width 16 height 16
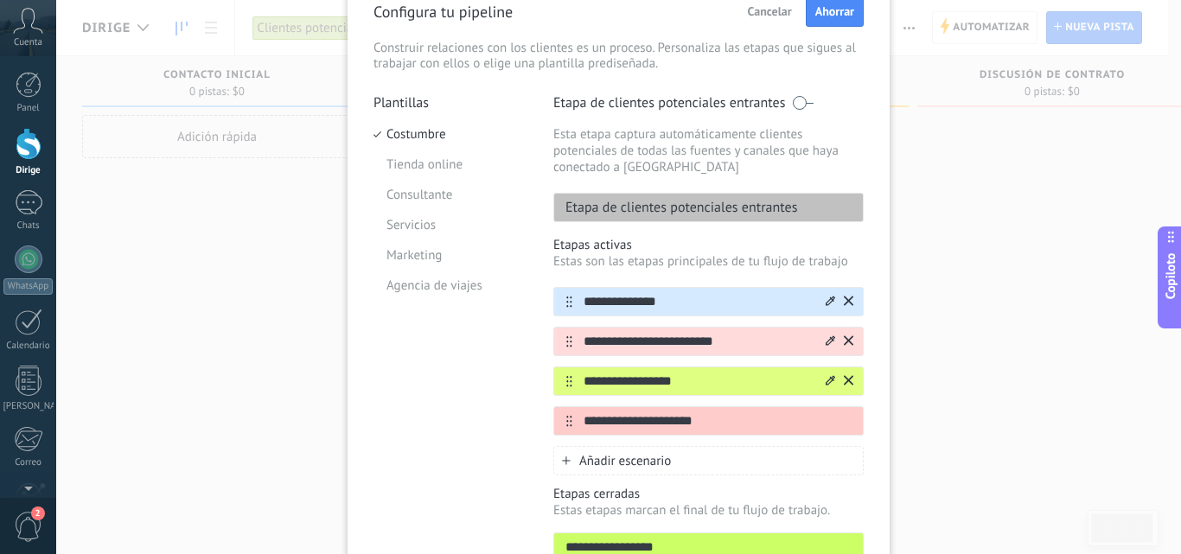
scroll to position [173, 0]
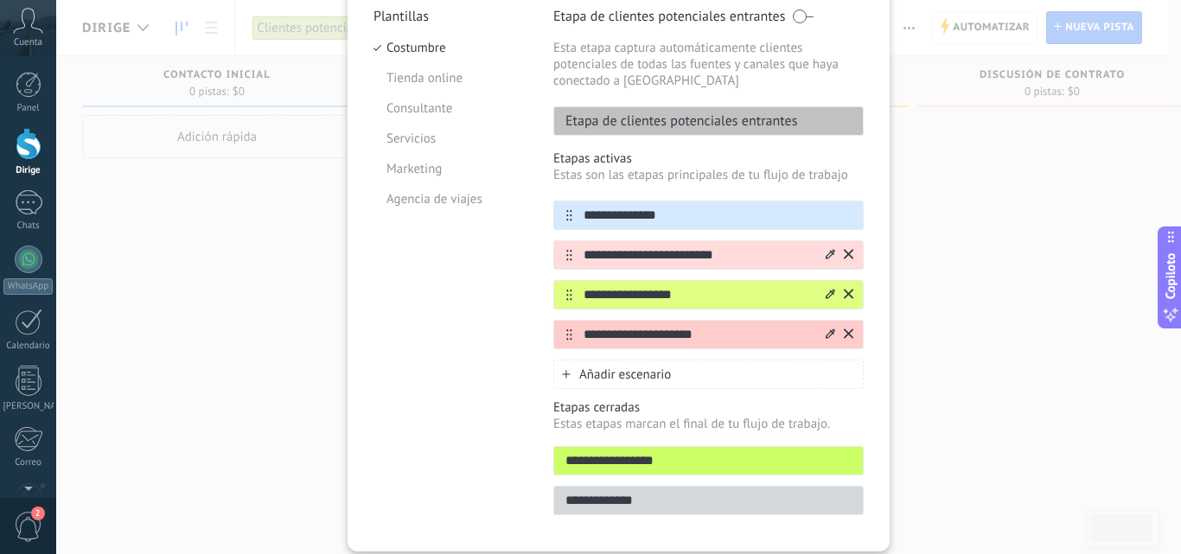
drag, startPoint x: 724, startPoint y: 336, endPoint x: 551, endPoint y: 336, distance: 172.9
click at [553, 336] on div "**********" at bounding box center [708, 334] width 310 height 29
type input "**********"
click at [825, 330] on icon at bounding box center [830, 333] width 10 height 10
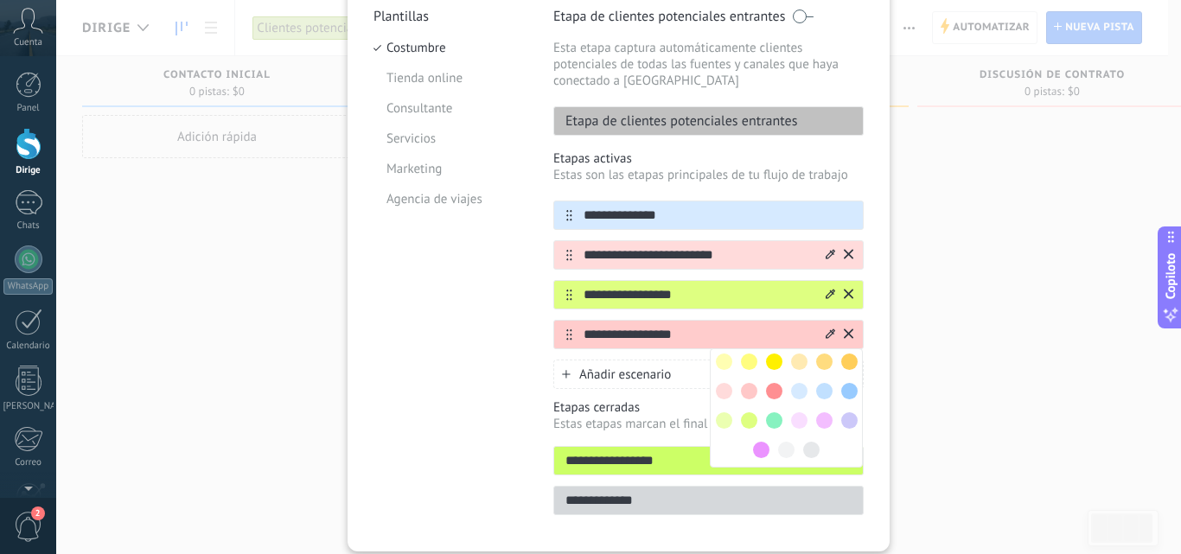
click at [822, 412] on span at bounding box center [824, 420] width 16 height 16
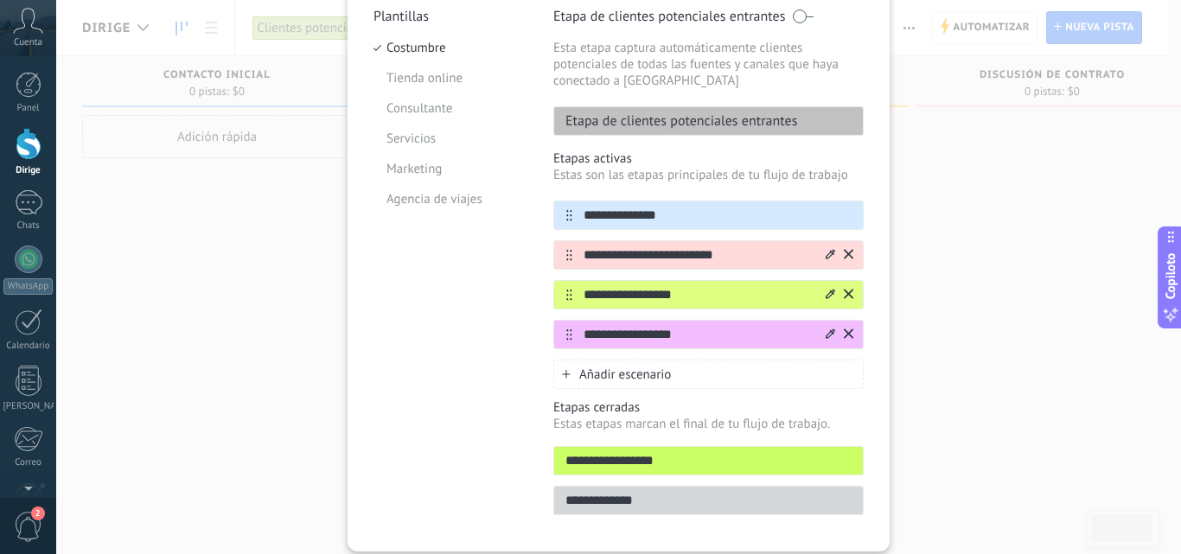
click at [644, 375] on font "Añadir escenario" at bounding box center [625, 374] width 92 height 16
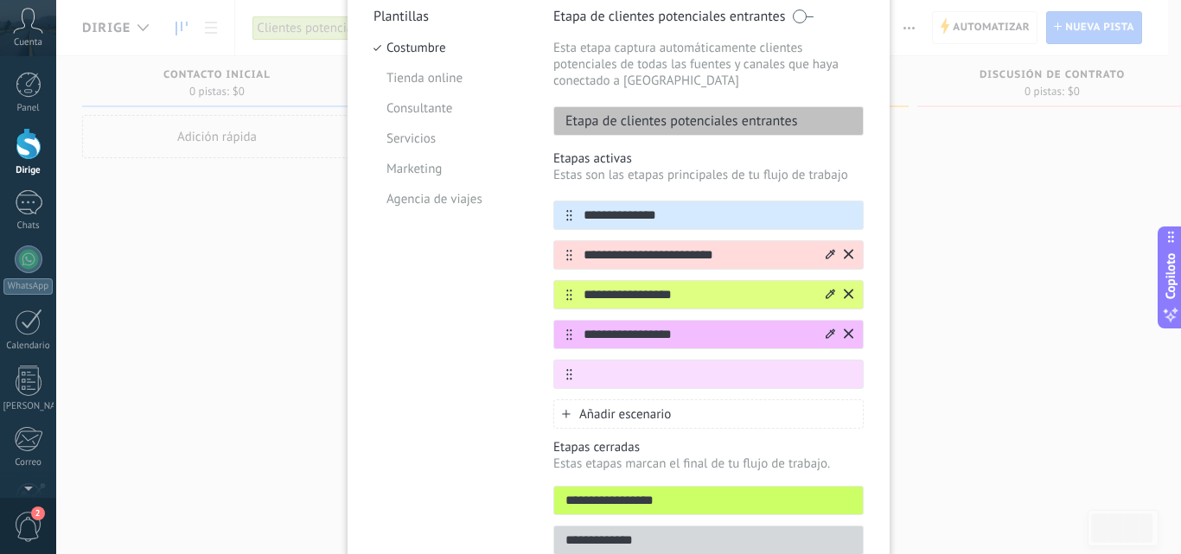
click at [644, 375] on input "text" at bounding box center [717, 375] width 290 height 18
type input "**********"
click at [825, 372] on icon at bounding box center [830, 373] width 10 height 10
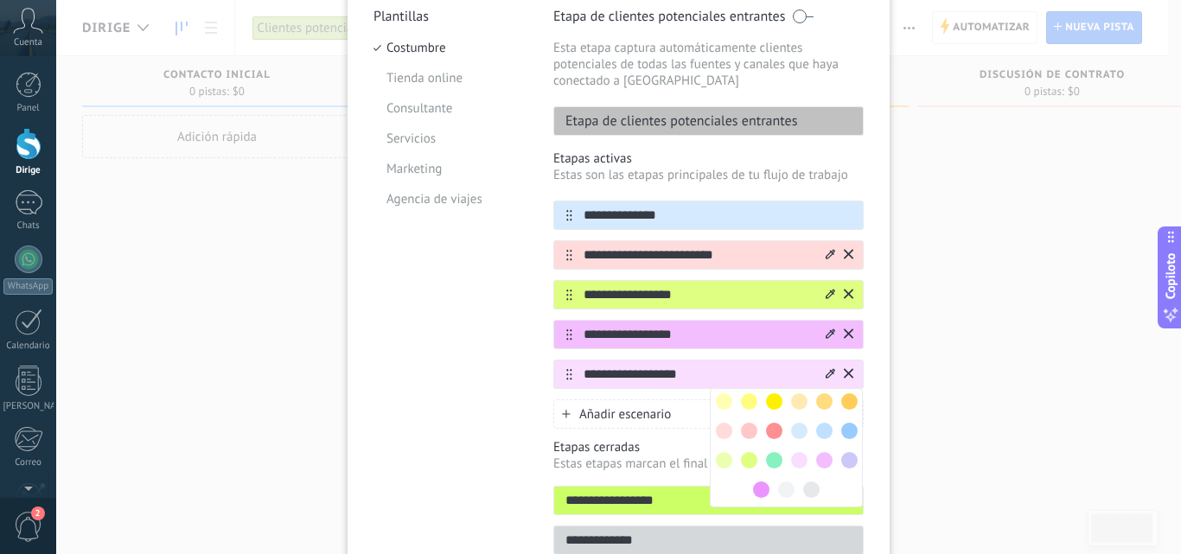
click at [750, 457] on span at bounding box center [749, 460] width 16 height 16
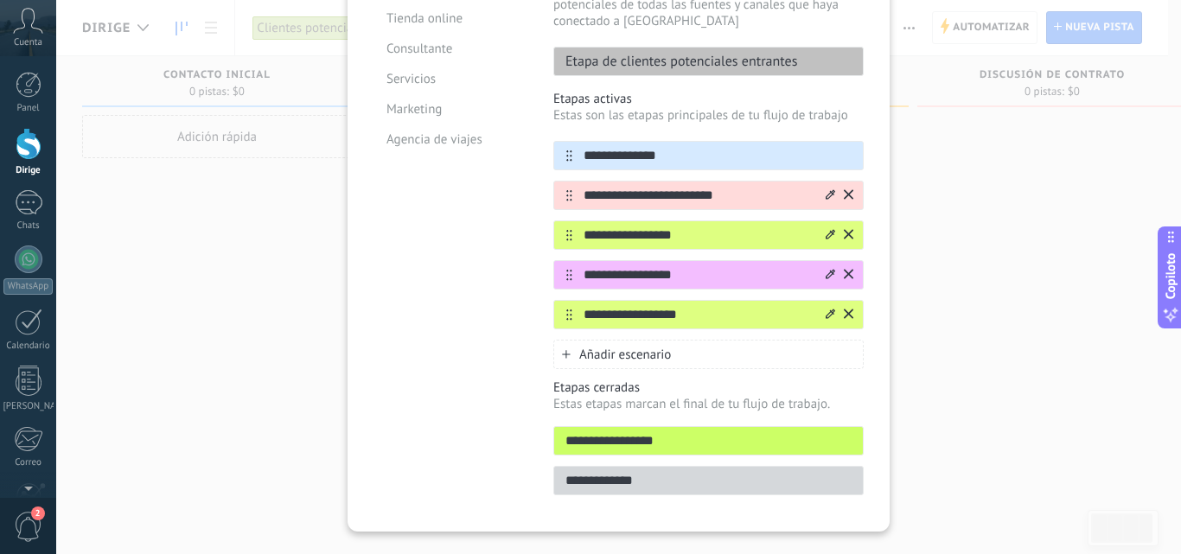
scroll to position [259, 0]
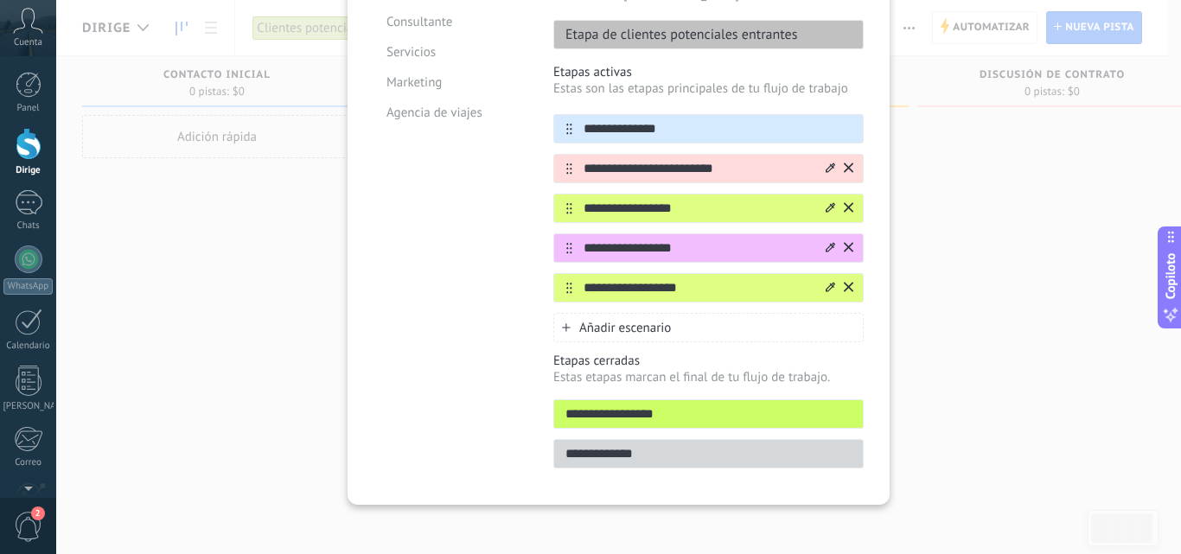
click at [612, 322] on font "Añadir escenario" at bounding box center [625, 328] width 92 height 16
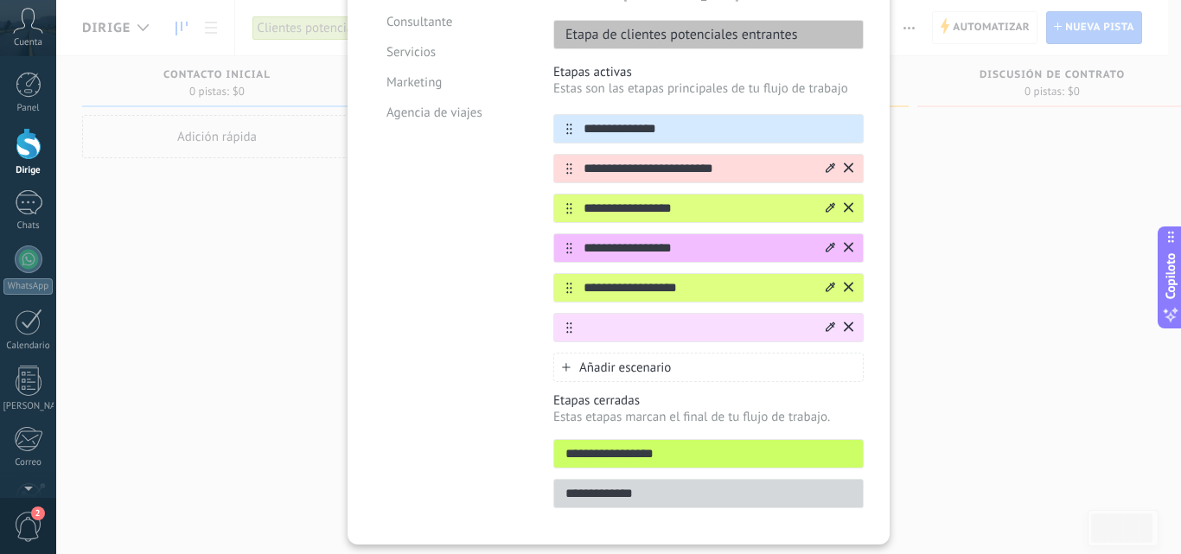
click at [610, 333] on input "text" at bounding box center [697, 328] width 251 height 18
type input "**********"
click at [830, 330] on icon at bounding box center [830, 327] width 10 height 10
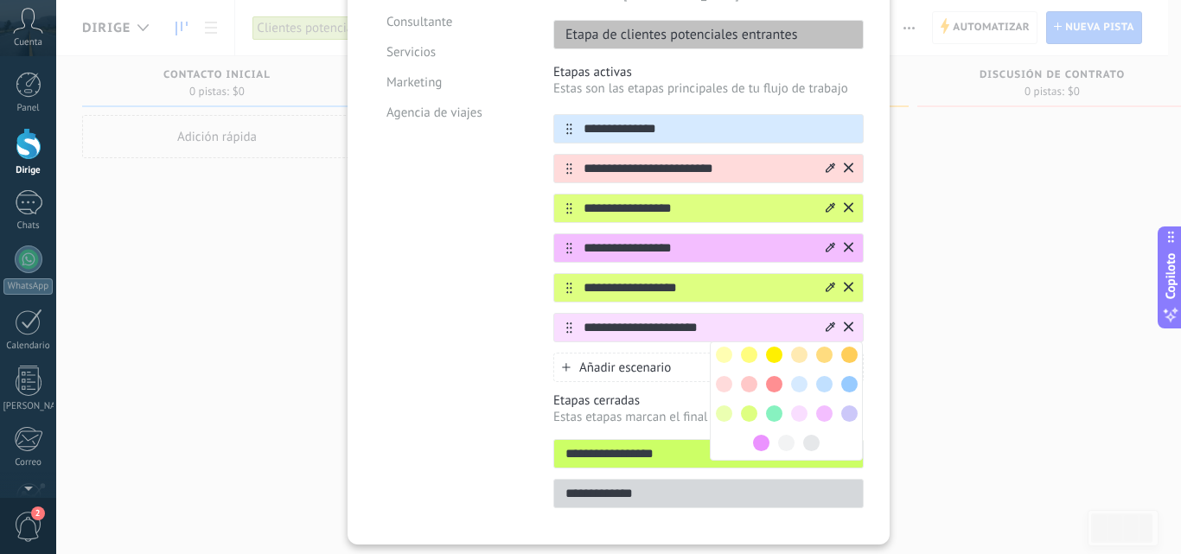
click at [769, 380] on span at bounding box center [774, 384] width 16 height 16
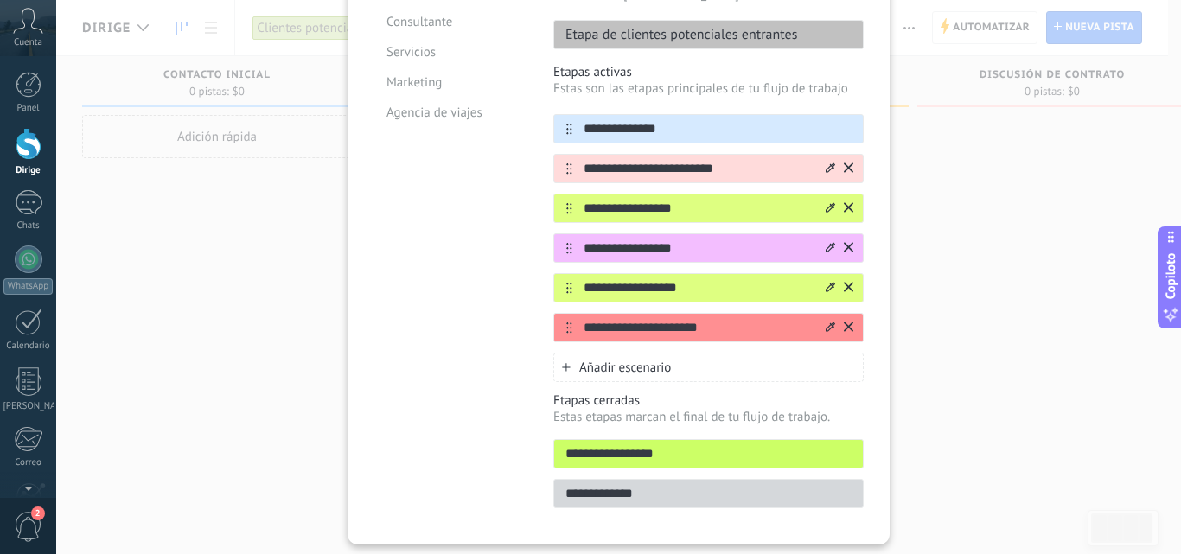
click at [825, 328] on icon at bounding box center [830, 327] width 10 height 10
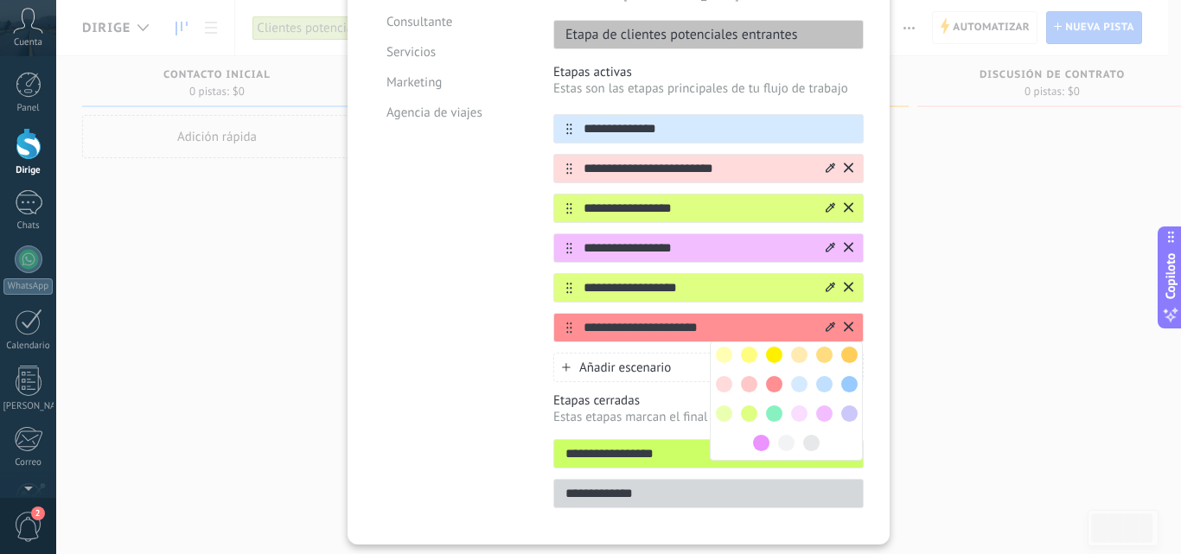
click at [771, 407] on span at bounding box center [774, 413] width 16 height 16
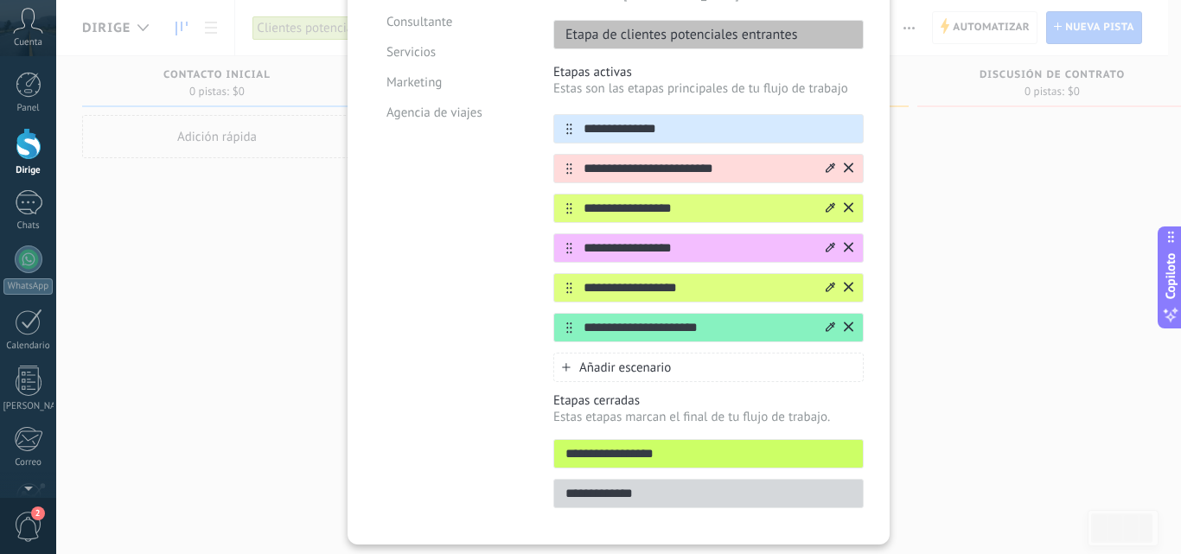
click at [627, 367] on font "Añadir escenario" at bounding box center [625, 368] width 92 height 16
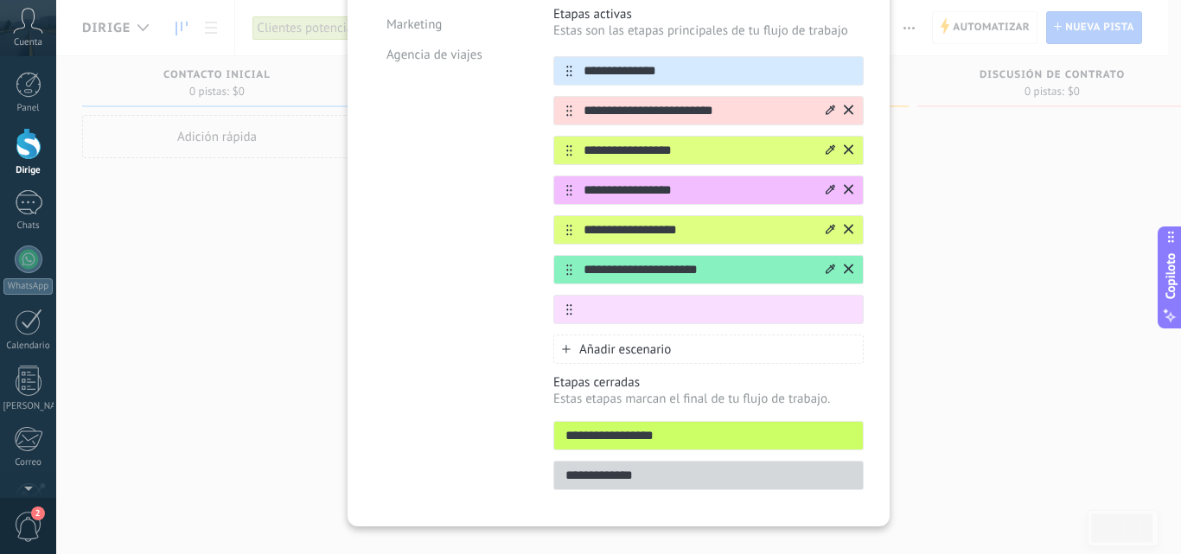
scroll to position [346, 0]
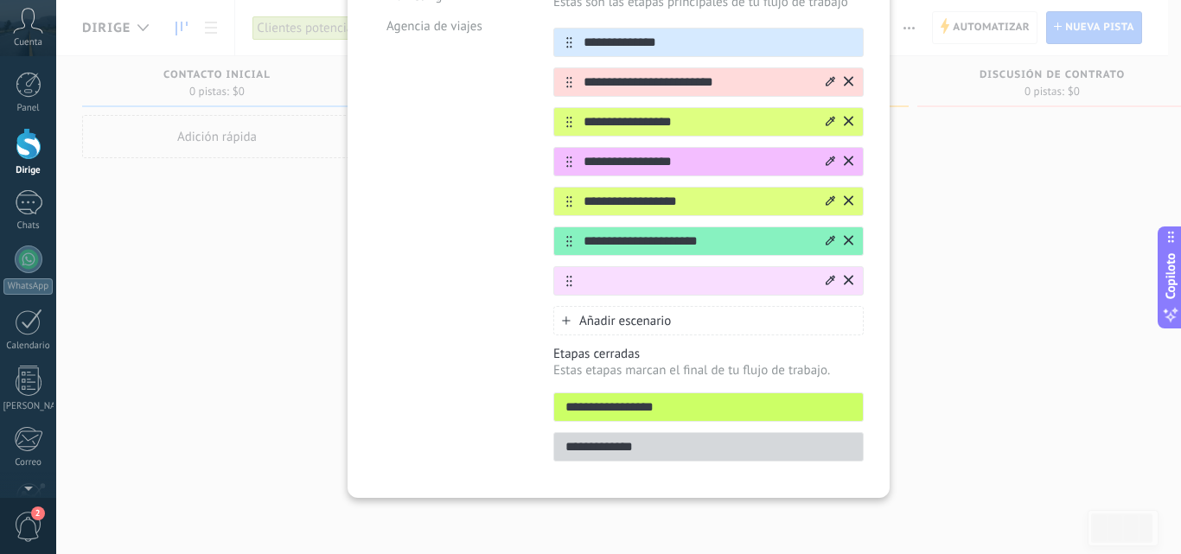
click at [587, 283] on input "text" at bounding box center [697, 281] width 251 height 18
type input "**********"
click at [827, 277] on icon at bounding box center [830, 280] width 10 height 10
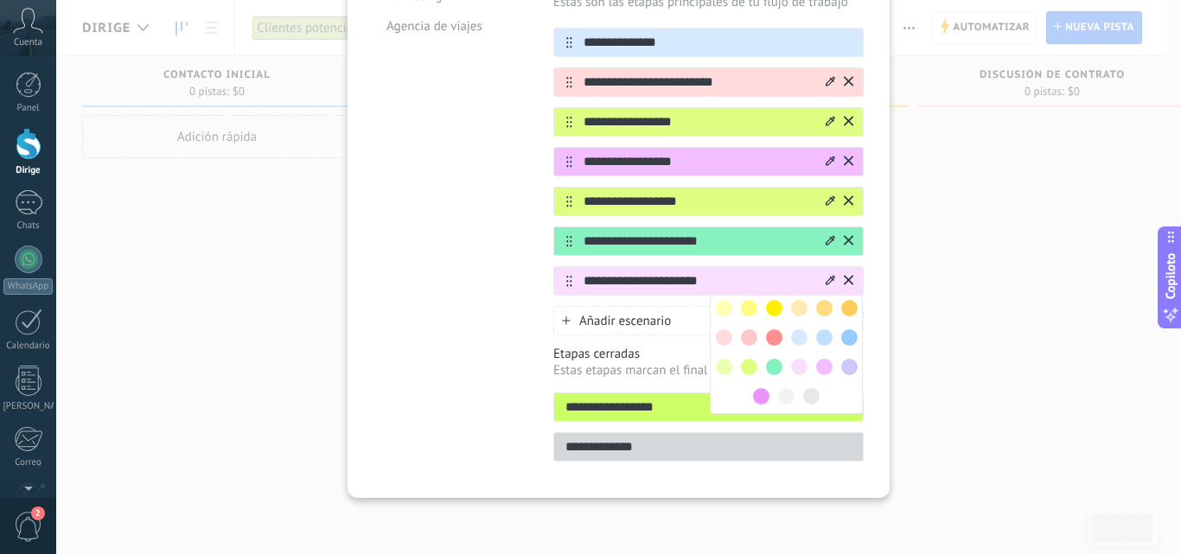
click at [771, 332] on span at bounding box center [774, 337] width 16 height 16
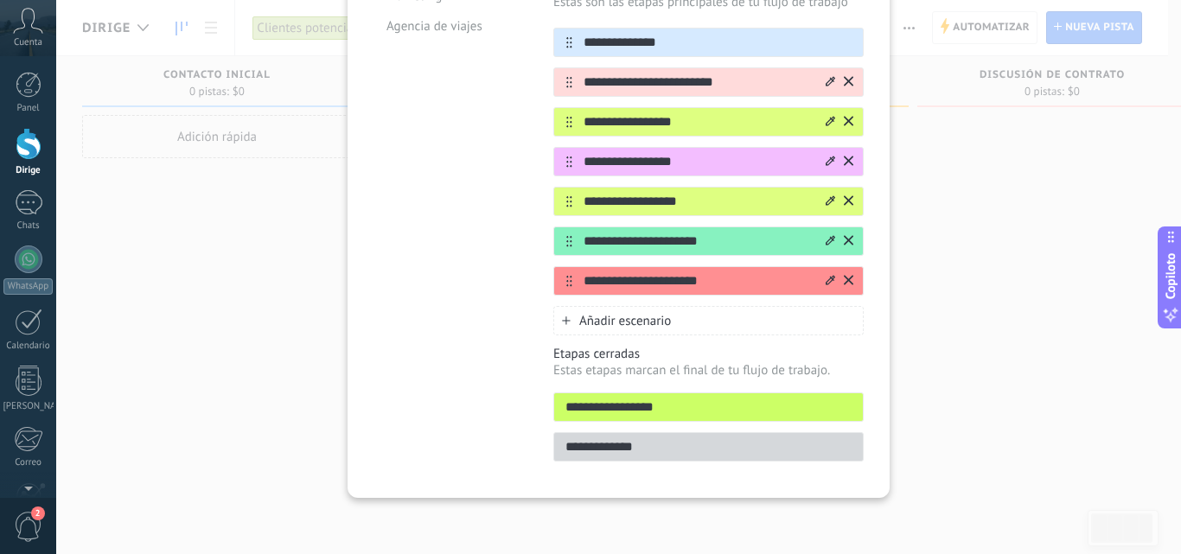
click at [711, 446] on input "**********" at bounding box center [708, 447] width 309 height 18
click at [826, 449] on input "**********" at bounding box center [708, 447] width 309 height 18
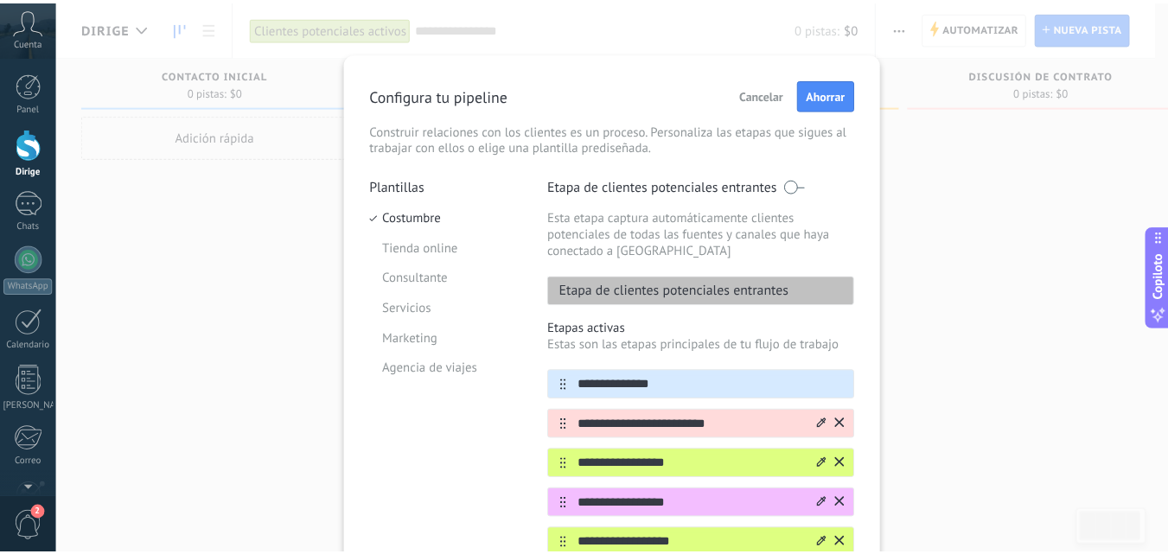
scroll to position [0, 0]
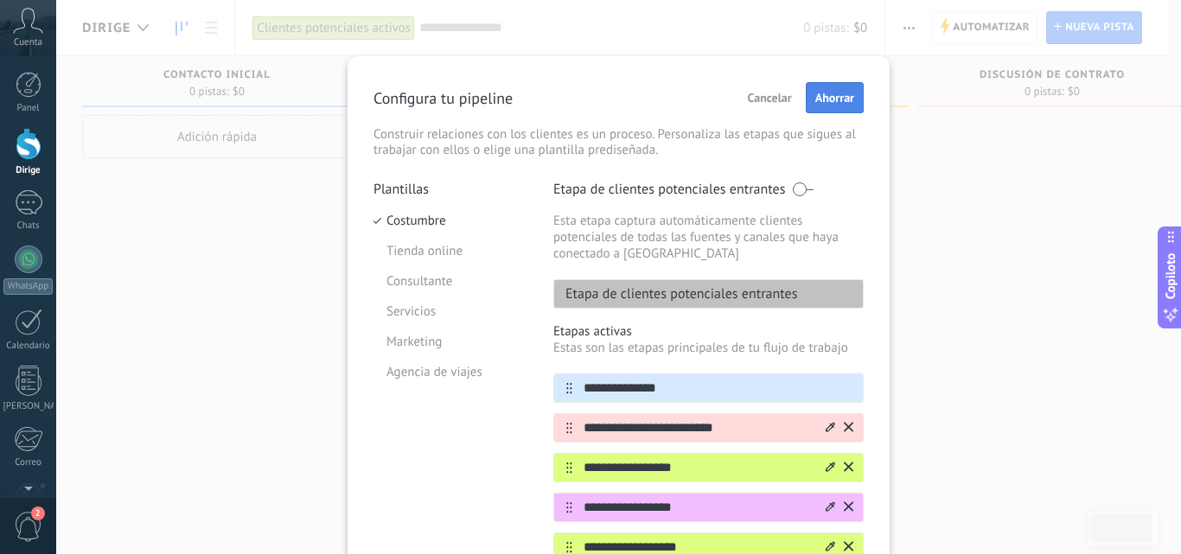
type input "**********"
click at [825, 94] on font "Ahorrar" at bounding box center [834, 98] width 39 height 16
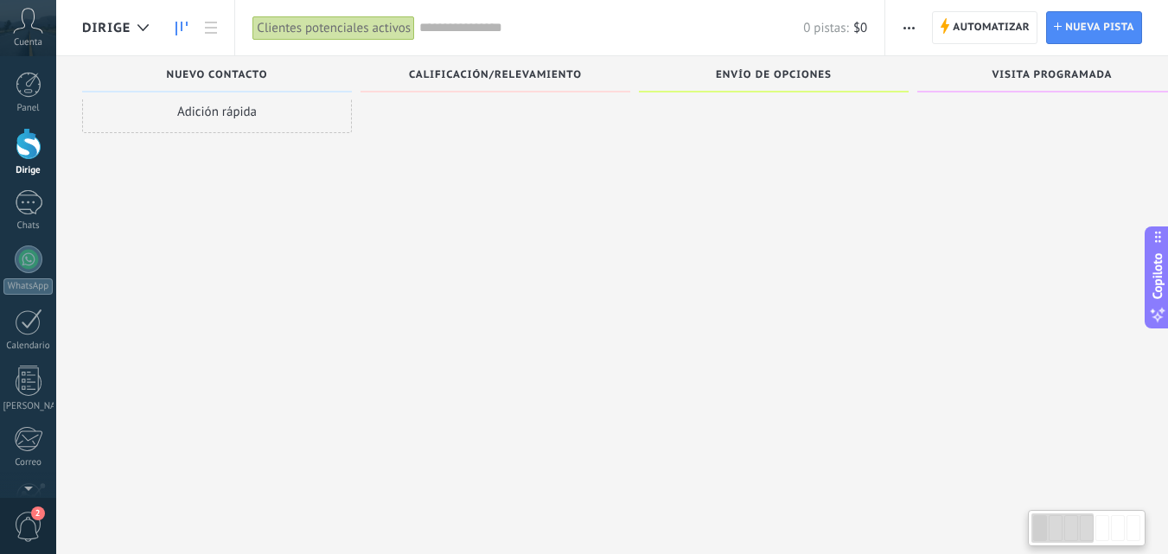
scroll to position [29, 0]
click at [1104, 536] on div at bounding box center [1102, 528] width 14 height 26
click at [1133, 525] on div at bounding box center [1133, 528] width 14 height 26
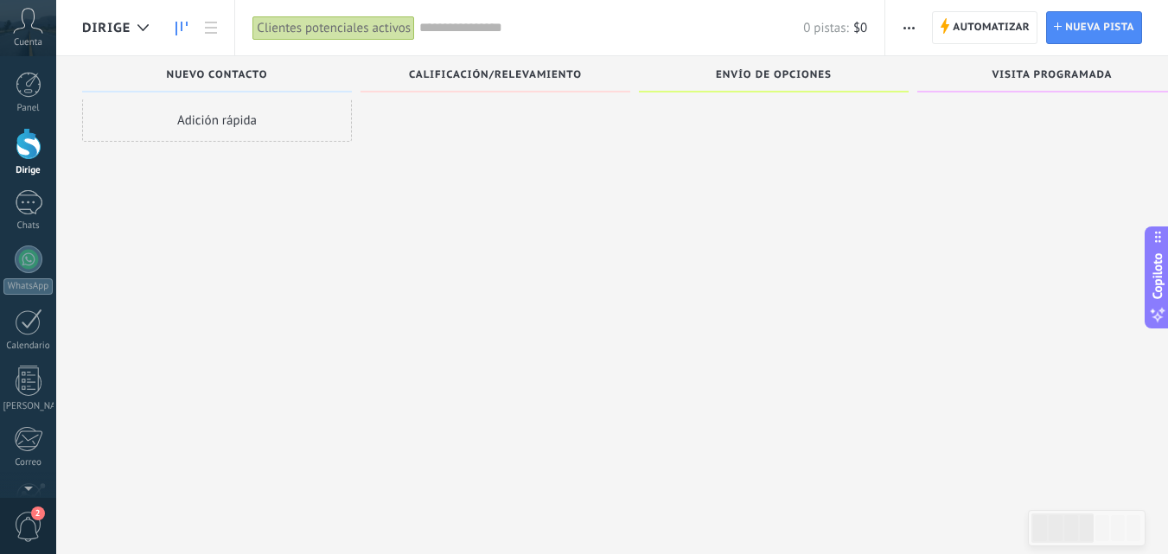
click at [1121, 82] on div "Visita programada" at bounding box center [1052, 76] width 252 height 15
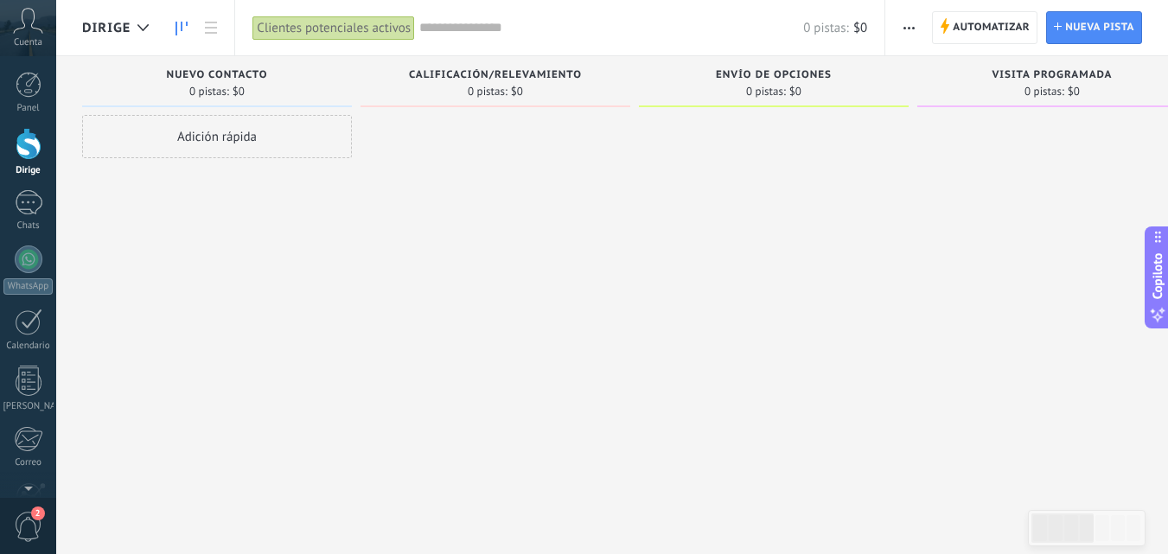
click at [1086, 79] on font "Visita programada" at bounding box center [1051, 74] width 120 height 13
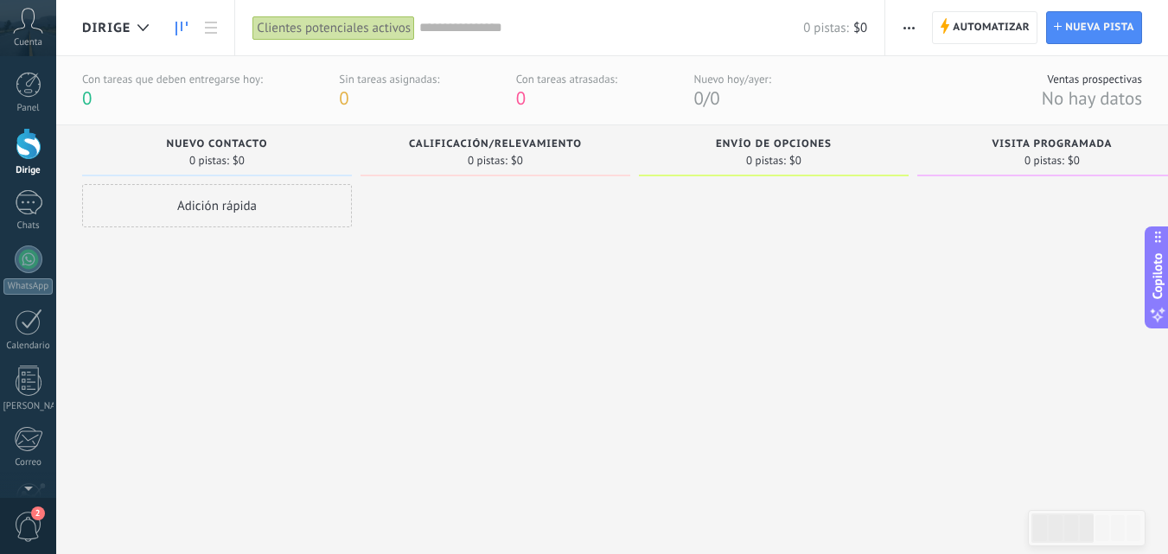
click at [1084, 137] on div "Visita programada 0 pistas: $0" at bounding box center [1052, 150] width 270 height 51
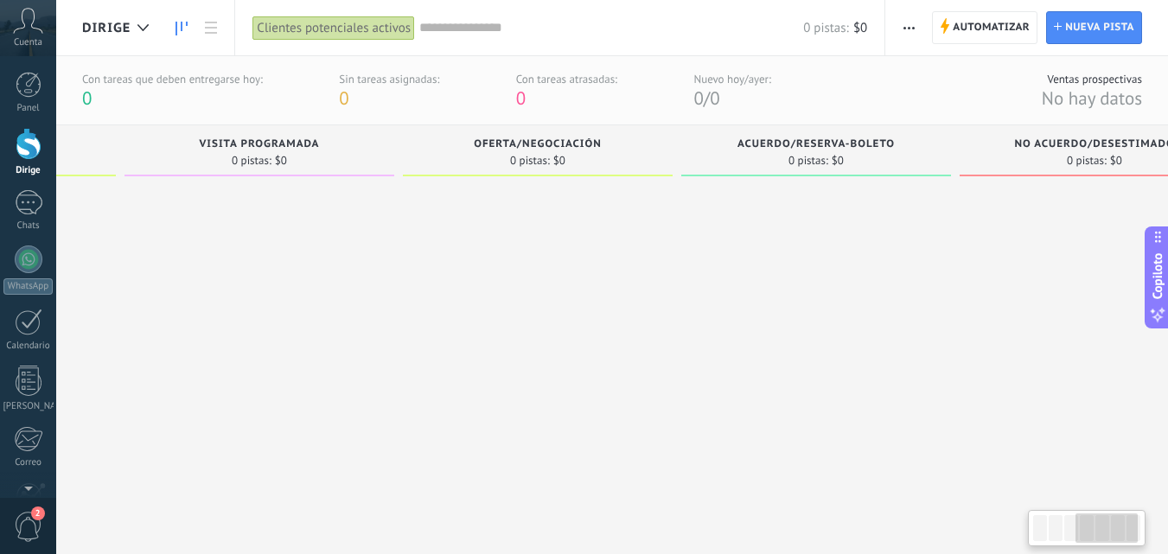
scroll to position [0, 795]
click at [1071, 146] on font "No acuerdo/Desestimado" at bounding box center [1091, 143] width 160 height 13
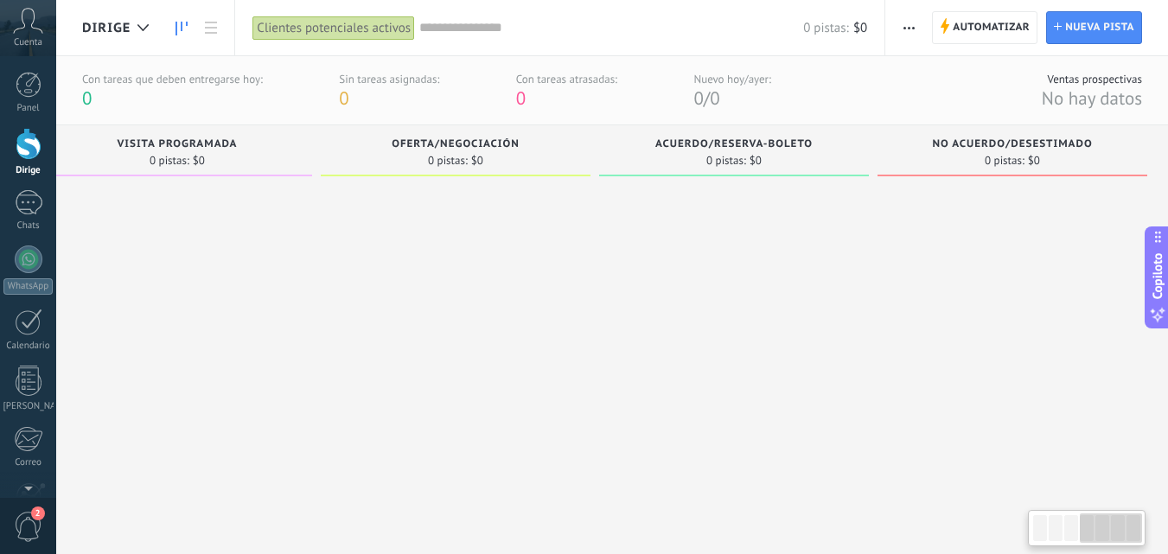
scroll to position [0, 880]
